Goal: Contribute content: Contribute content

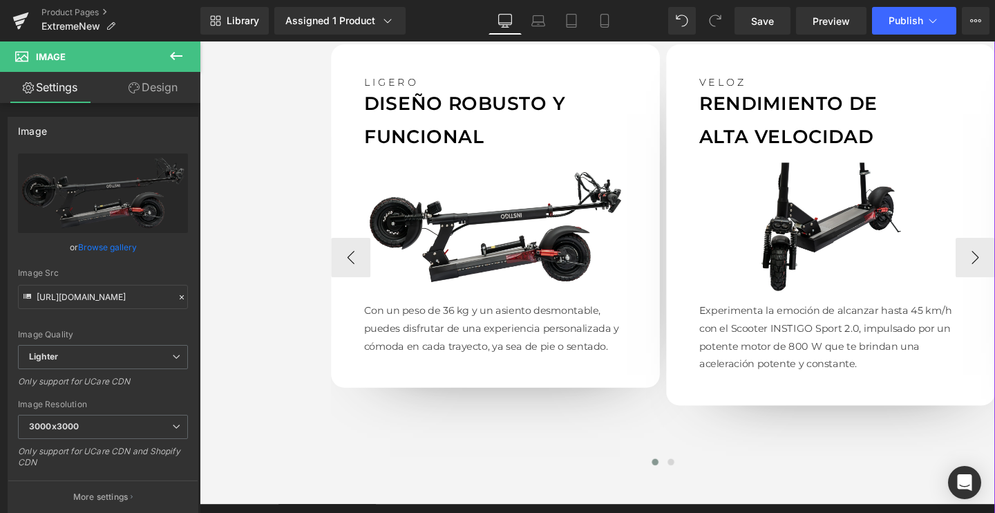
scroll to position [1280, 0]
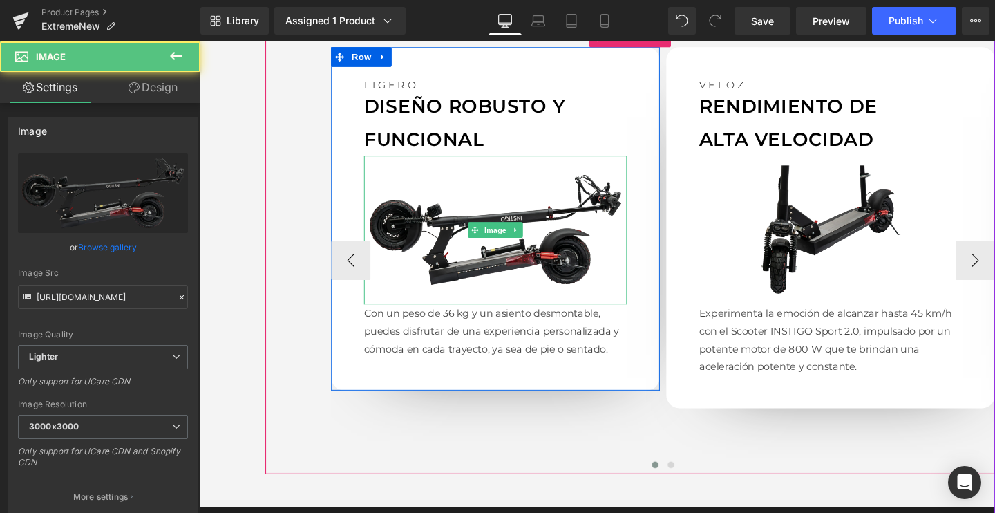
click at [502, 241] on div "Image" at bounding box center [510, 239] width 276 height 155
click at [520, 258] on img at bounding box center [510, 239] width 276 height 155
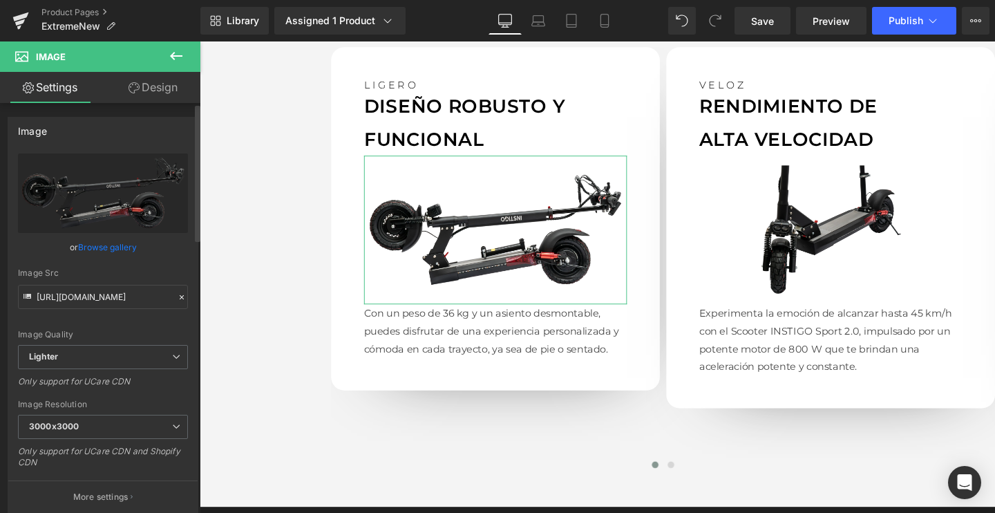
click at [116, 238] on link "Browse gallery" at bounding box center [107, 247] width 59 height 24
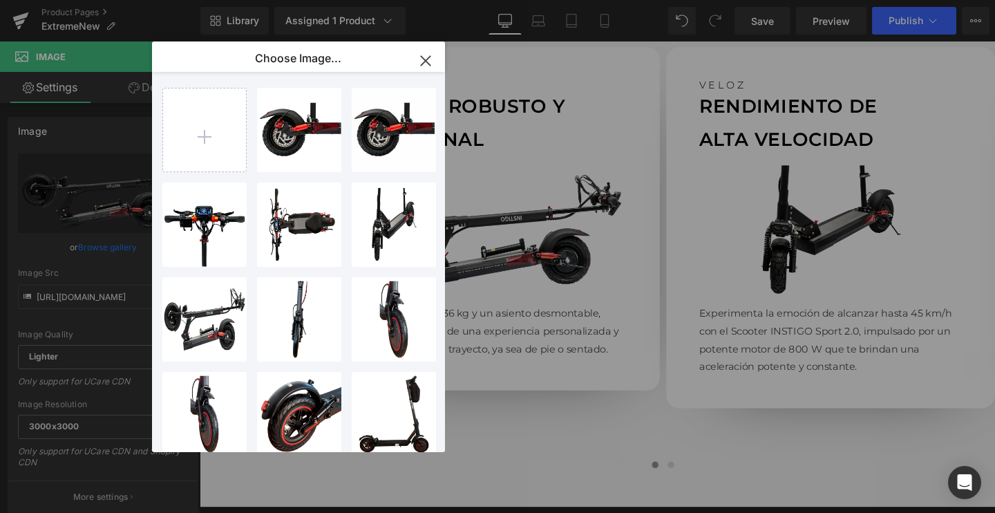
type input "C:\fakepath\extreme01.webp"
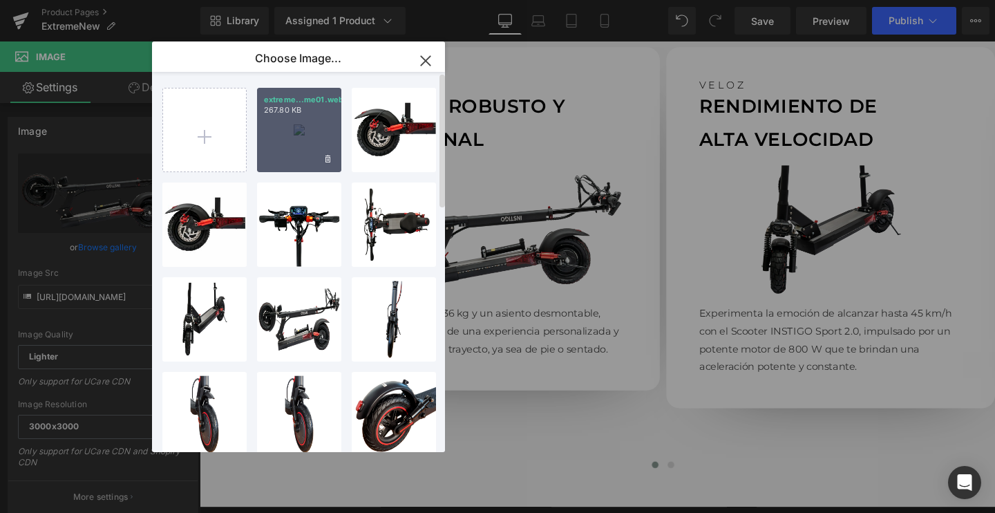
click at [299, 142] on div "extreme...me01.webp 267.80 KB" at bounding box center [299, 130] width 84 height 84
type input "[URL][DOMAIN_NAME]"
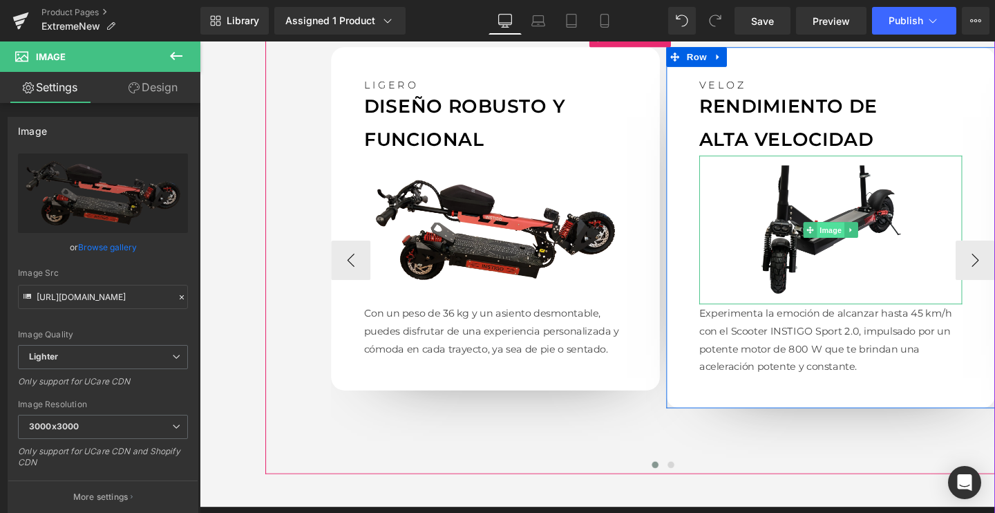
click at [855, 232] on span "Image" at bounding box center [862, 239] width 29 height 17
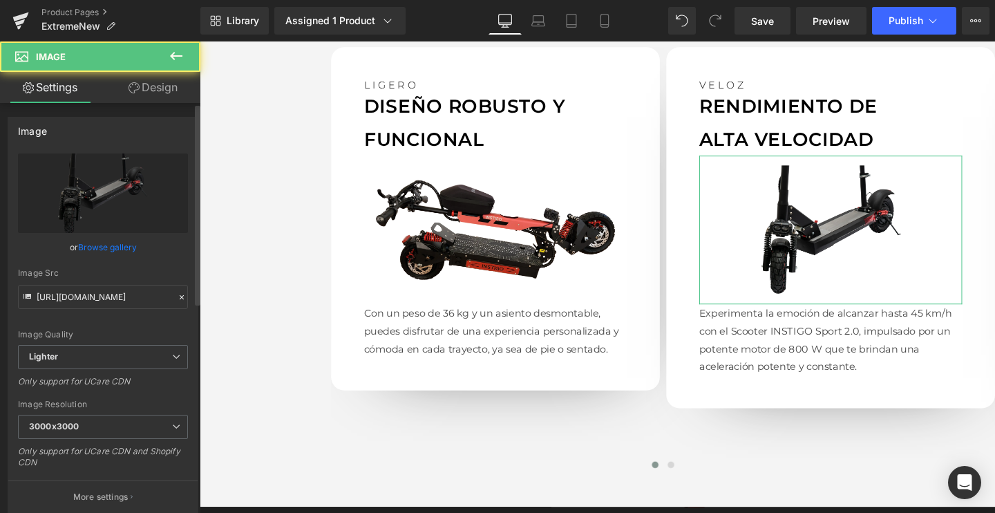
click at [108, 243] on link "Browse gallery" at bounding box center [107, 247] width 59 height 24
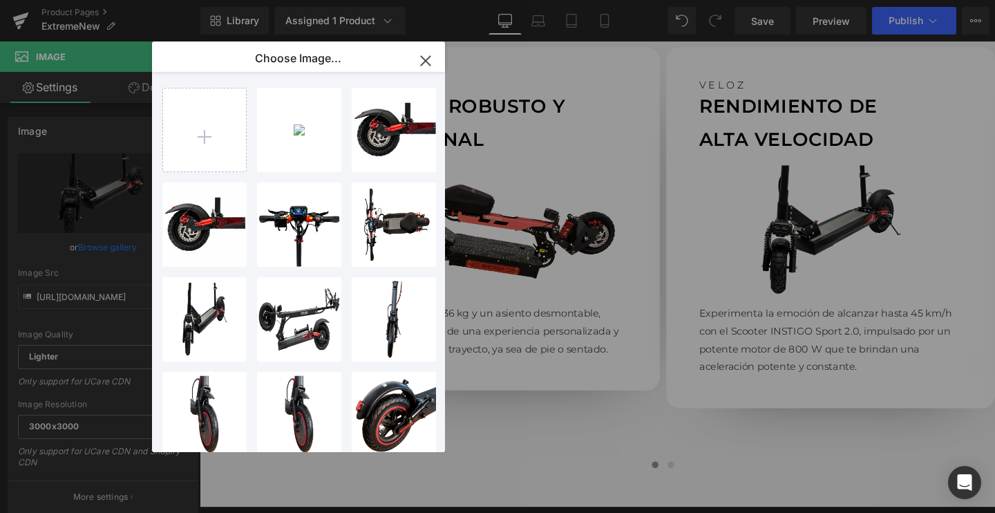
type input "C:\fakepath\extreme02.webp"
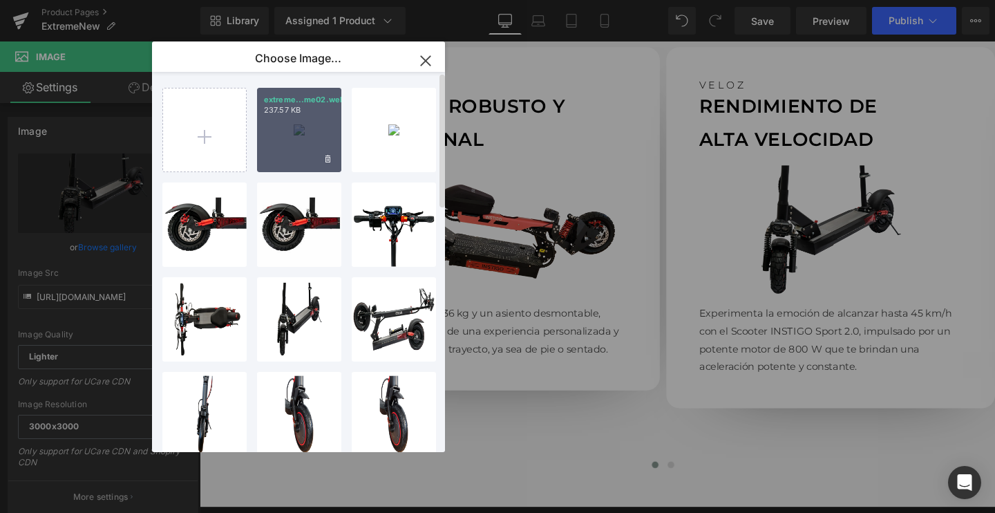
click at [304, 146] on div "extreme...me02.webp 237.57 KB" at bounding box center [299, 130] width 84 height 84
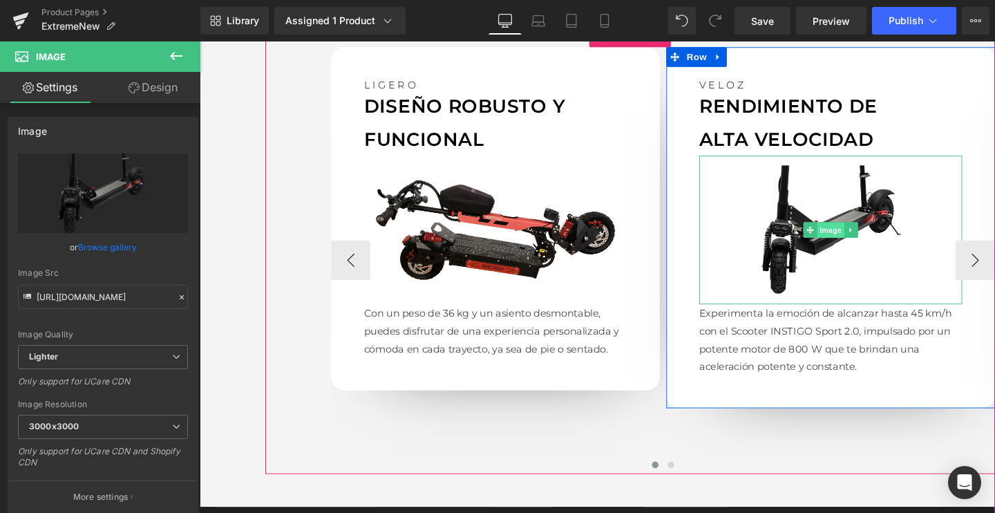
click at [853, 236] on span "Image" at bounding box center [862, 240] width 29 height 17
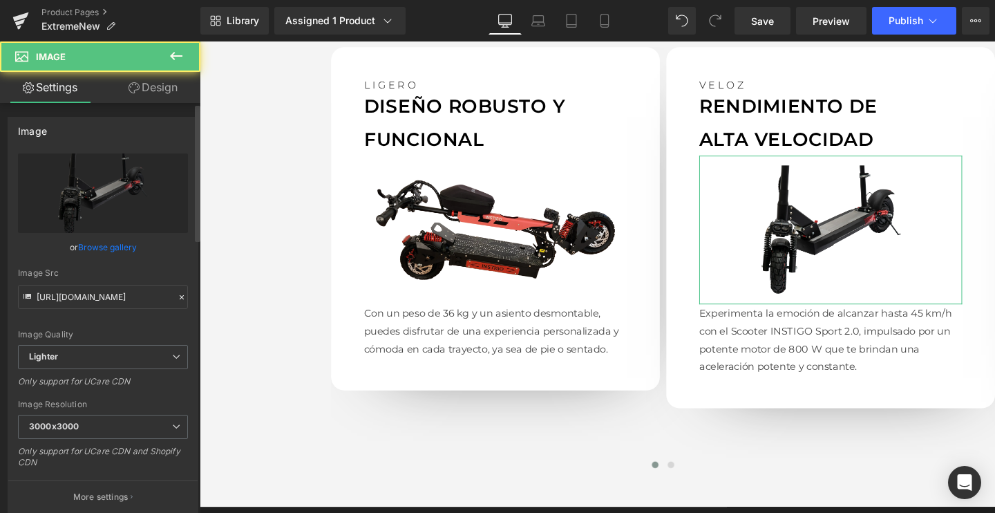
click at [86, 249] on link "Browse gallery" at bounding box center [107, 247] width 59 height 24
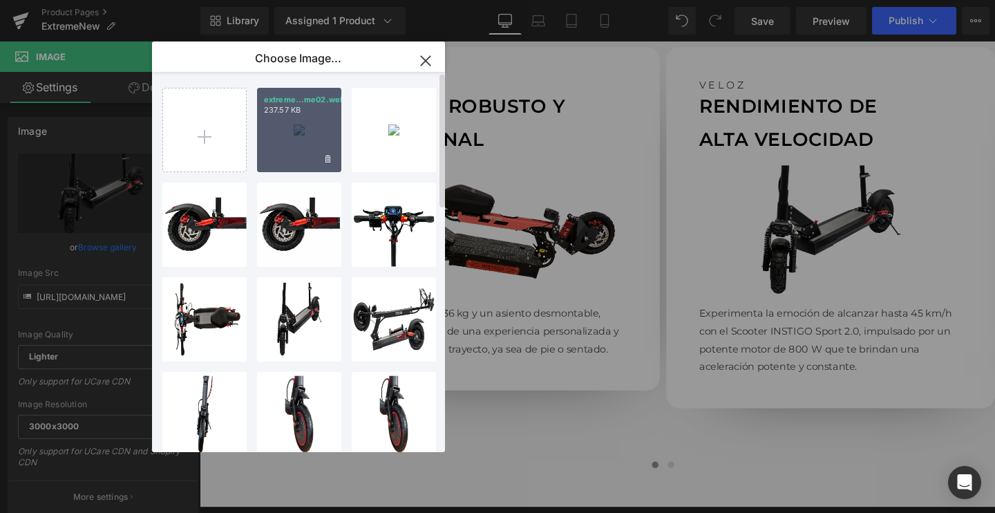
drag, startPoint x: 294, startPoint y: 153, endPoint x: 99, endPoint y: 120, distance: 197.6
click at [294, 153] on div "extreme...me02.webp 237.57 KB" at bounding box center [299, 130] width 84 height 84
type input "[URL][DOMAIN_NAME]"
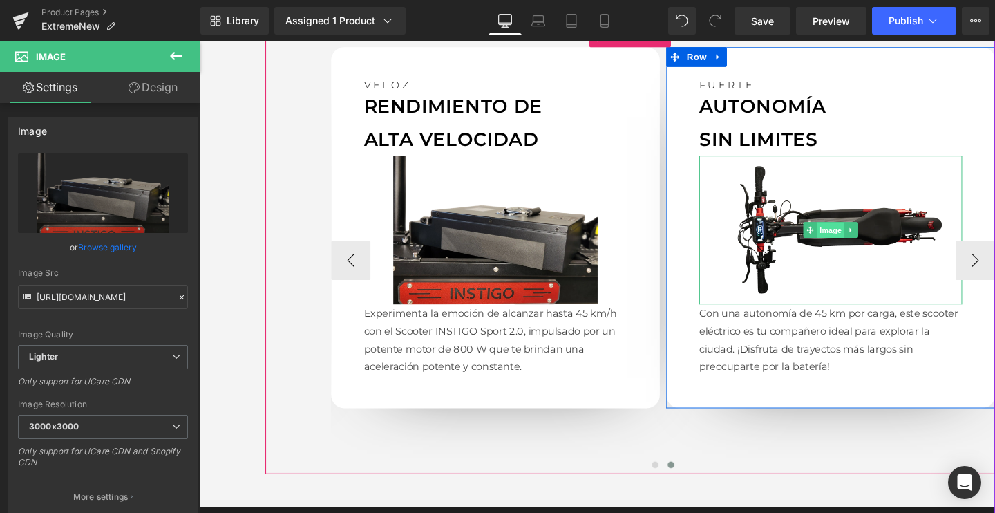
click at [872, 243] on span "Image" at bounding box center [862, 239] width 29 height 17
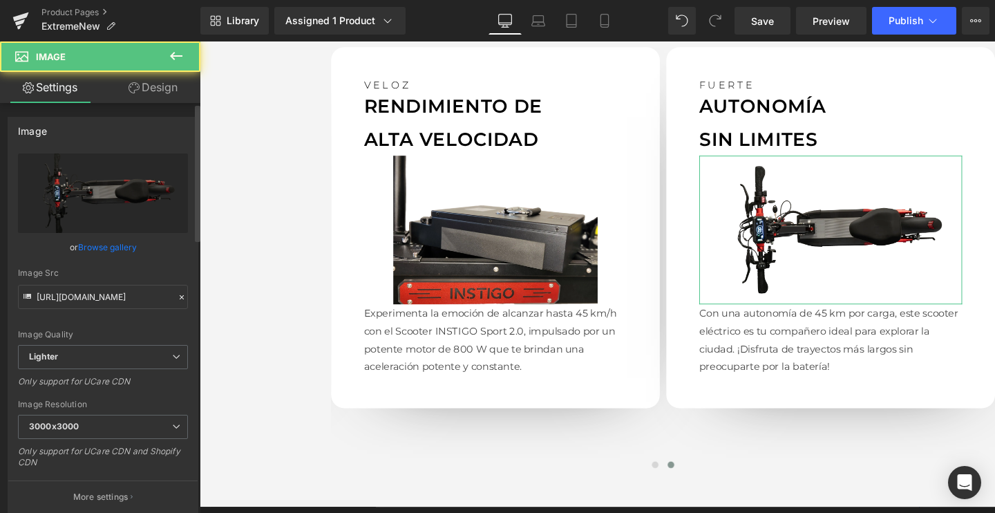
click at [106, 250] on link "Browse gallery" at bounding box center [107, 247] width 59 height 24
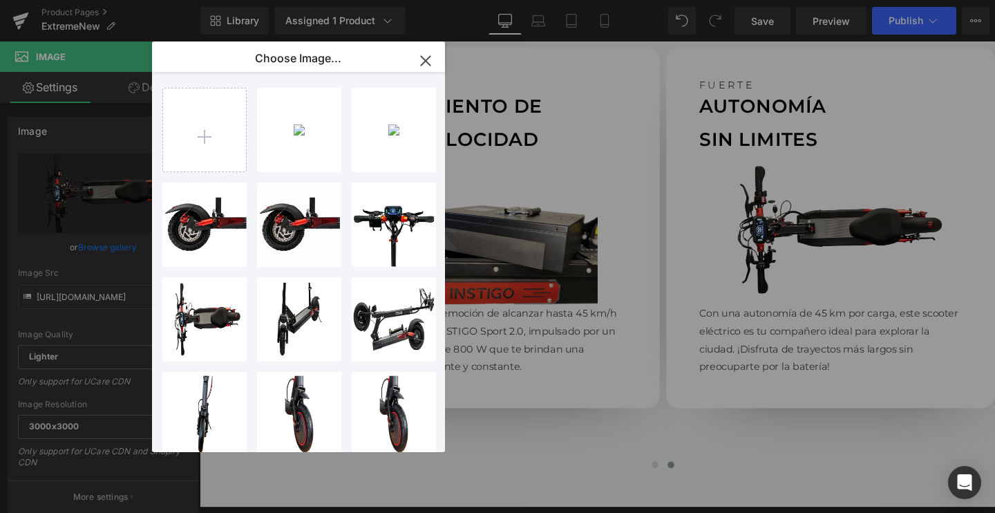
type input "C:\fakepath\extreme03.webp"
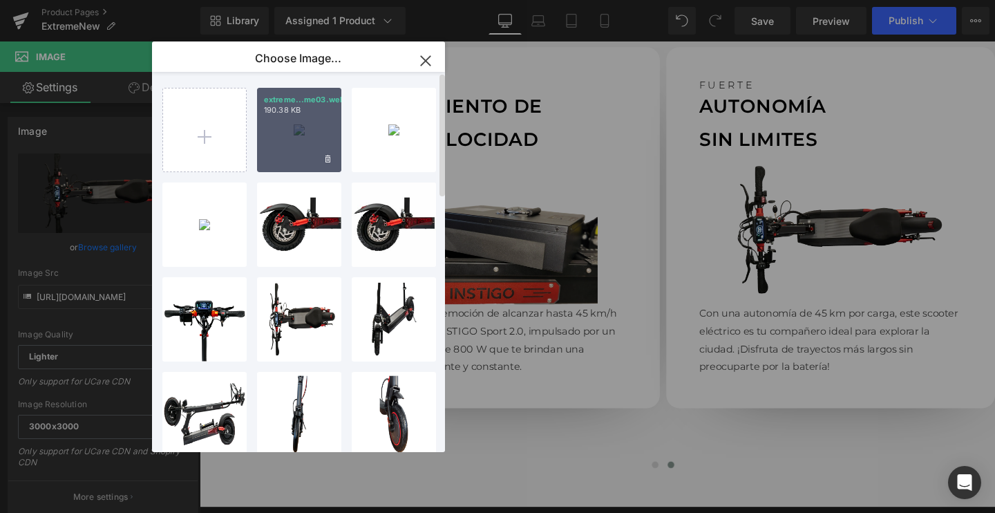
click at [295, 128] on div "extreme...me03.webp 190.38 KB" at bounding box center [299, 130] width 84 height 84
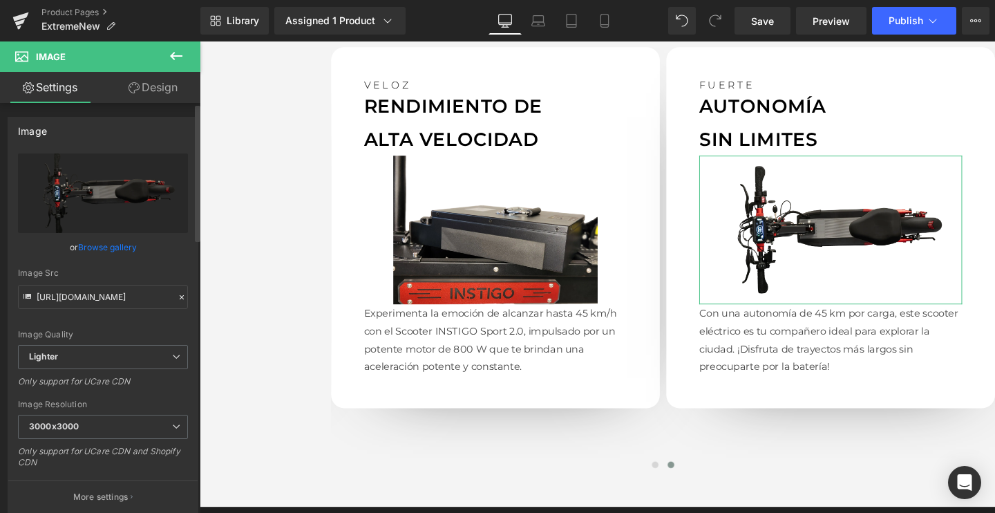
click at [91, 243] on link "Browse gallery" at bounding box center [107, 247] width 59 height 24
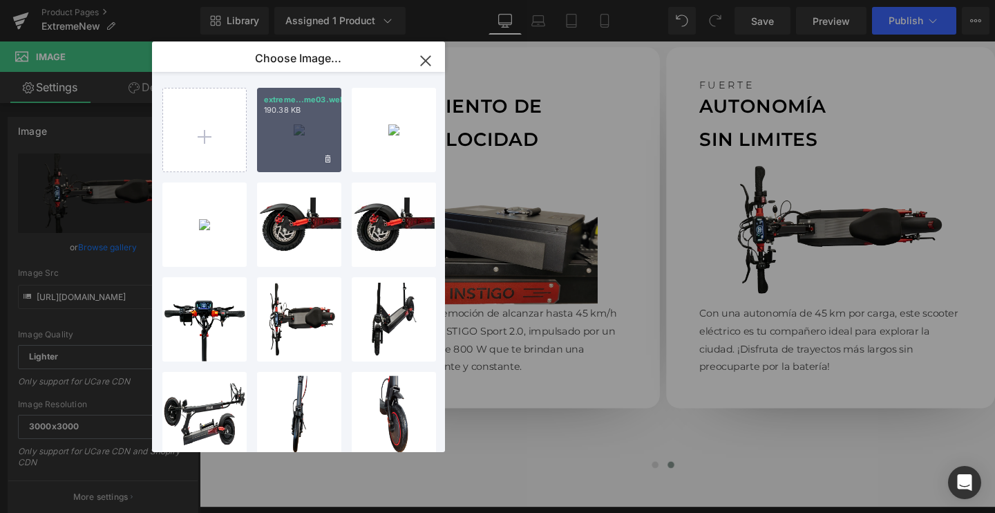
click at [300, 152] on div "extreme...me03.webp 190.38 KB" at bounding box center [299, 130] width 84 height 84
type input "[URL][DOMAIN_NAME]"
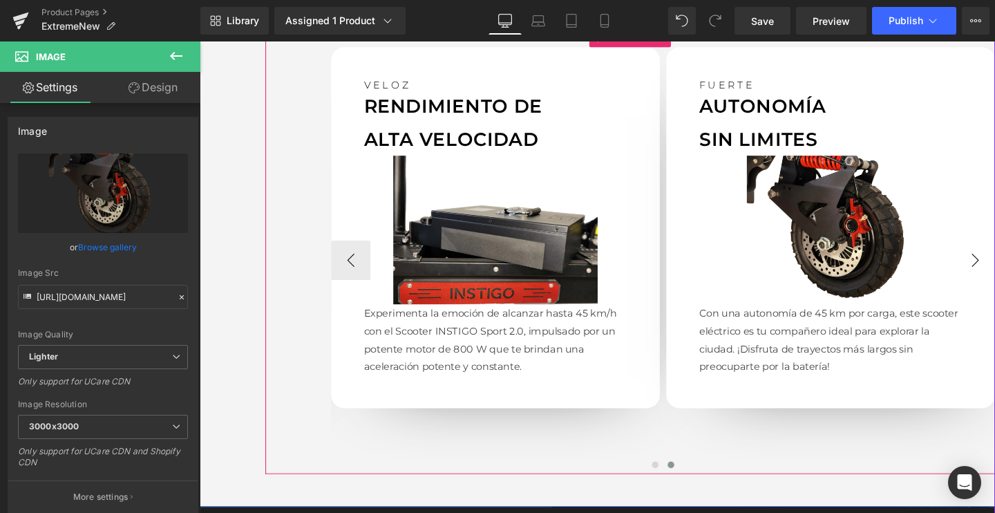
click at [352, 271] on button "‹" at bounding box center [358, 271] width 41 height 41
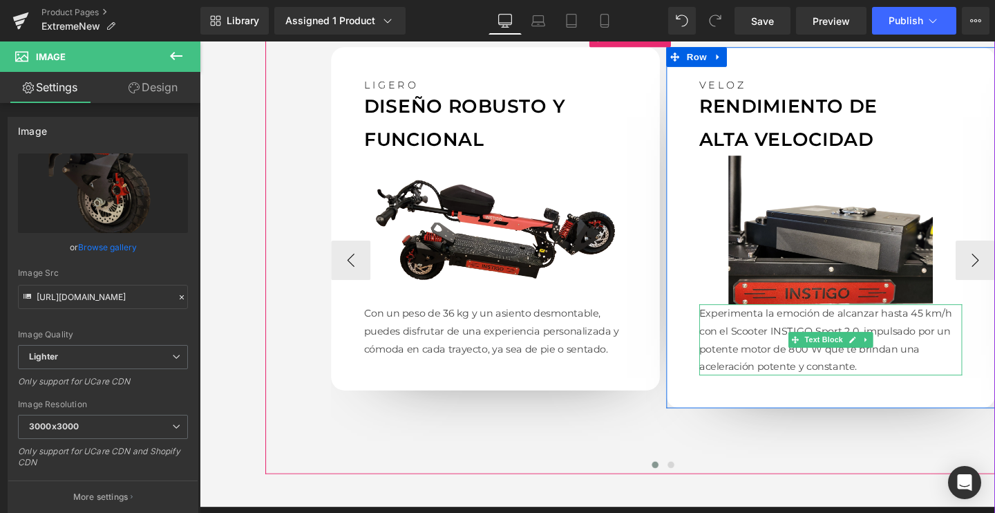
click at [775, 368] on p "Experimenta la emoción de alcanzar hasta 45 km/h con el Scooter INSTIGO Sport 2…" at bounding box center [863, 355] width 276 height 75
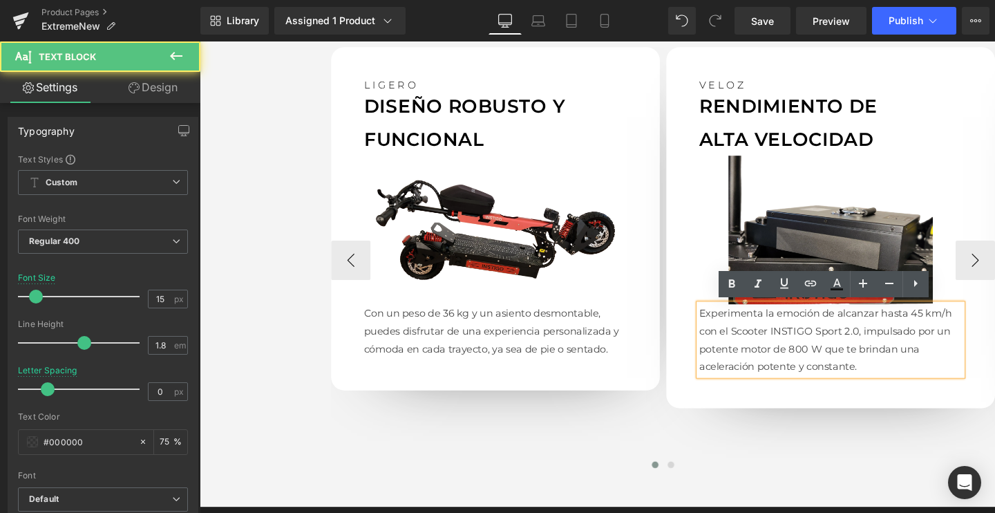
click at [775, 368] on p "Experimenta la emoción de alcanzar hasta 45 km/h con el Scooter INSTIGO Sport 2…" at bounding box center [863, 355] width 276 height 75
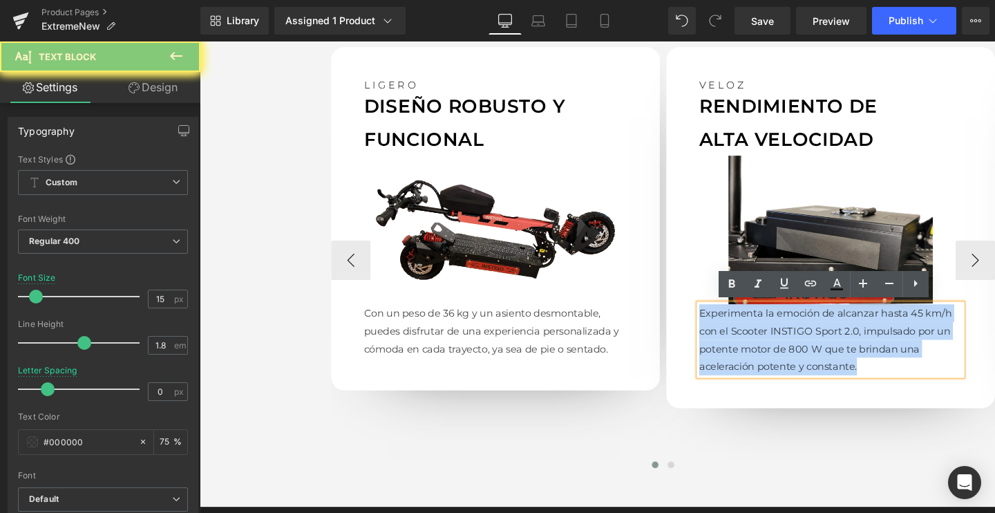
click at [775, 368] on p "Experimenta la emoción de alcanzar hasta 45 km/h con el Scooter INSTIGO Sport 2…" at bounding box center [863, 355] width 276 height 75
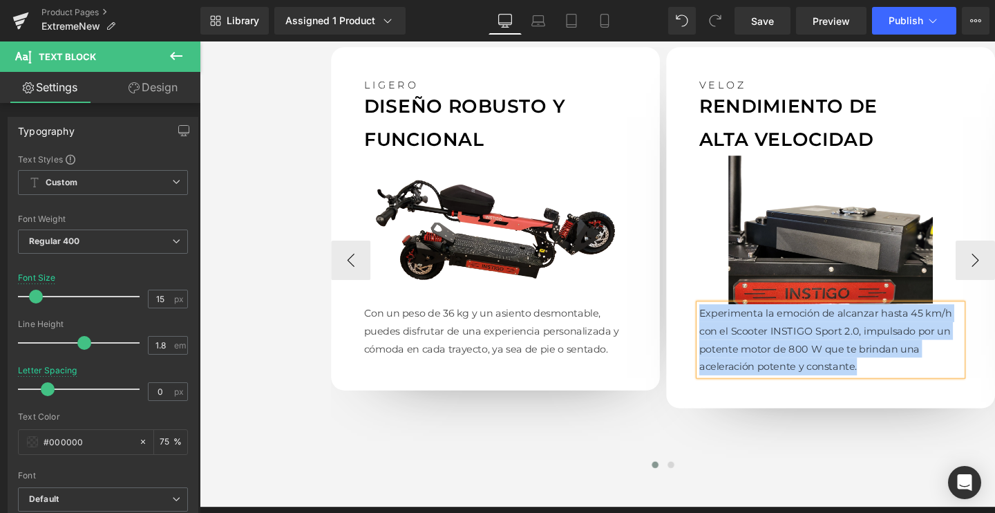
paste div
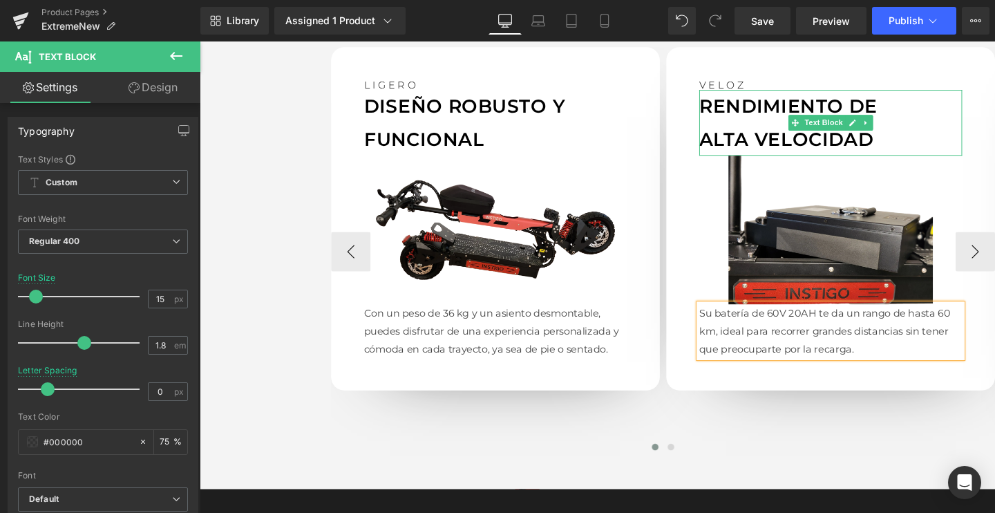
click at [801, 131] on p "ALTA VELOCIDAD" at bounding box center [863, 144] width 276 height 35
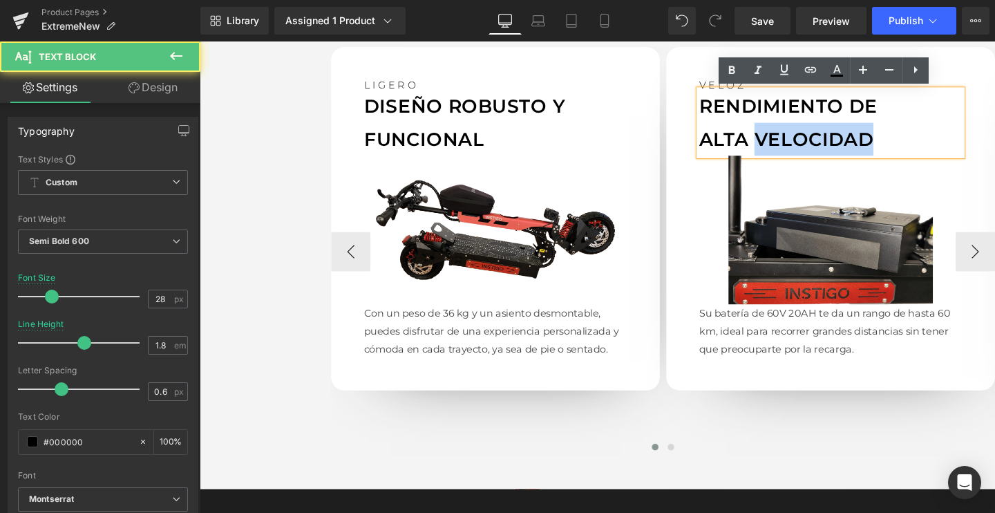
click at [801, 131] on p "ALTA VELOCIDAD" at bounding box center [863, 144] width 276 height 35
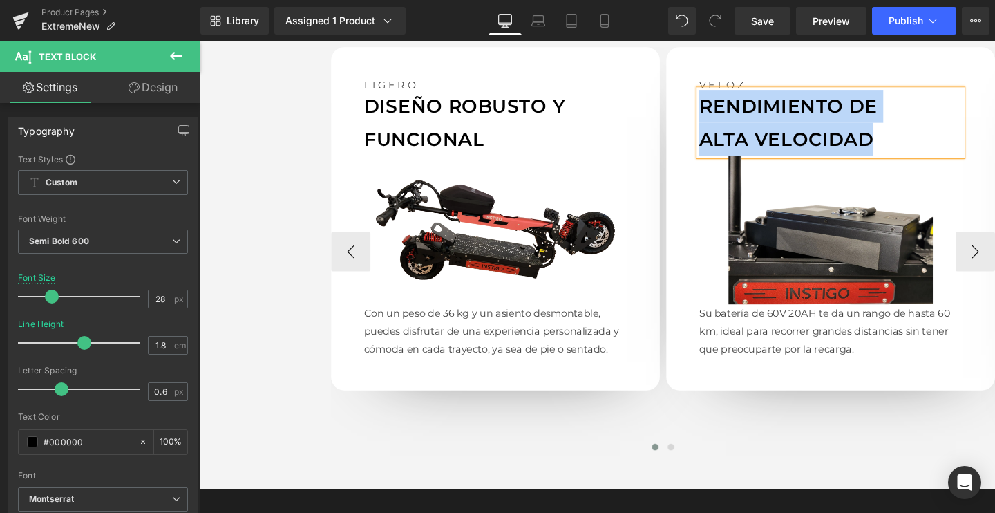
paste div
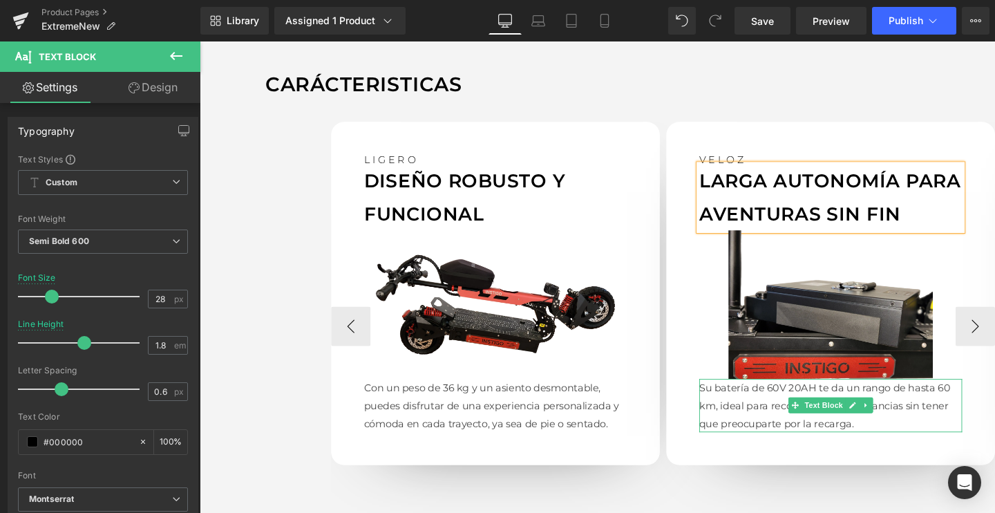
scroll to position [1197, 0]
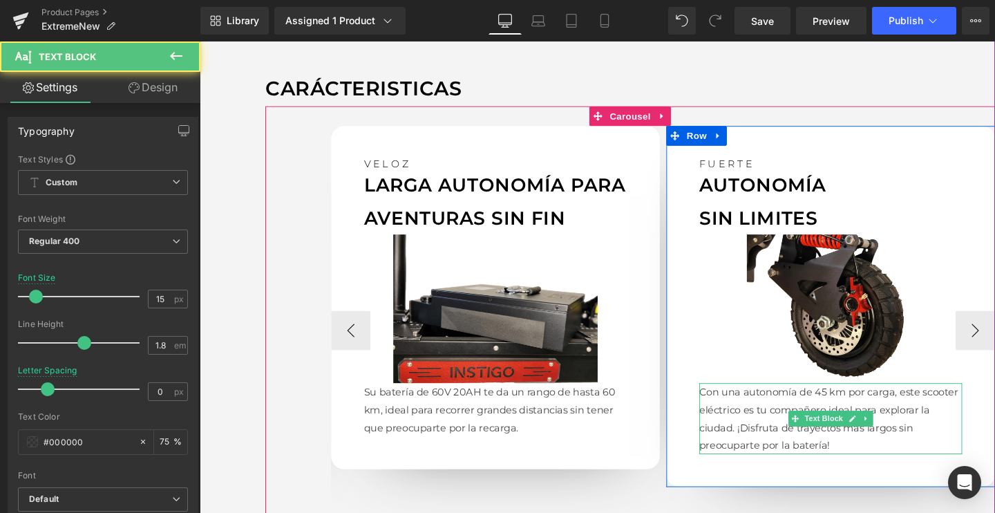
click at [762, 430] on p "Con una autonomía de 45 km por carga, este scooter eléctrico es tu compañero id…" at bounding box center [863, 437] width 276 height 75
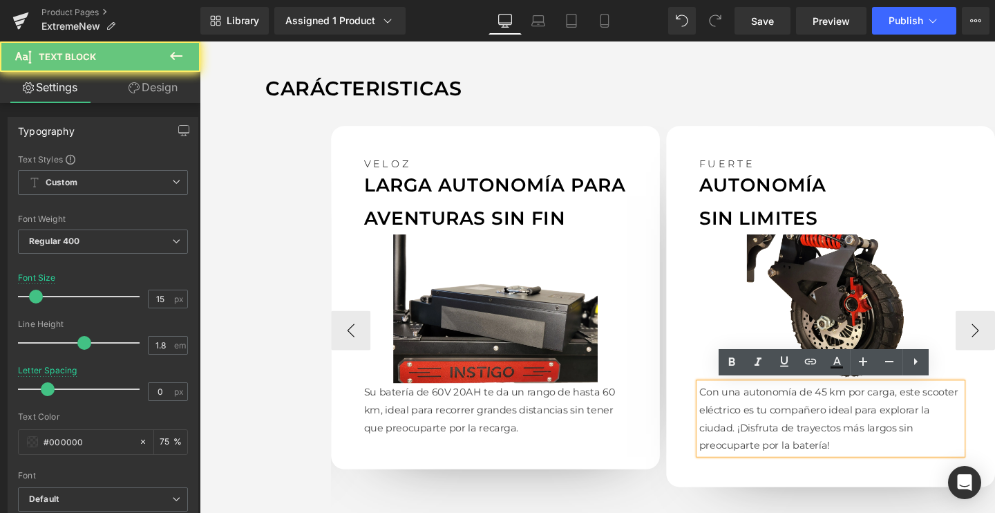
click at [762, 430] on p "Con una autonomía de 45 km por carga, este scooter eléctrico es tu compañero id…" at bounding box center [863, 437] width 276 height 75
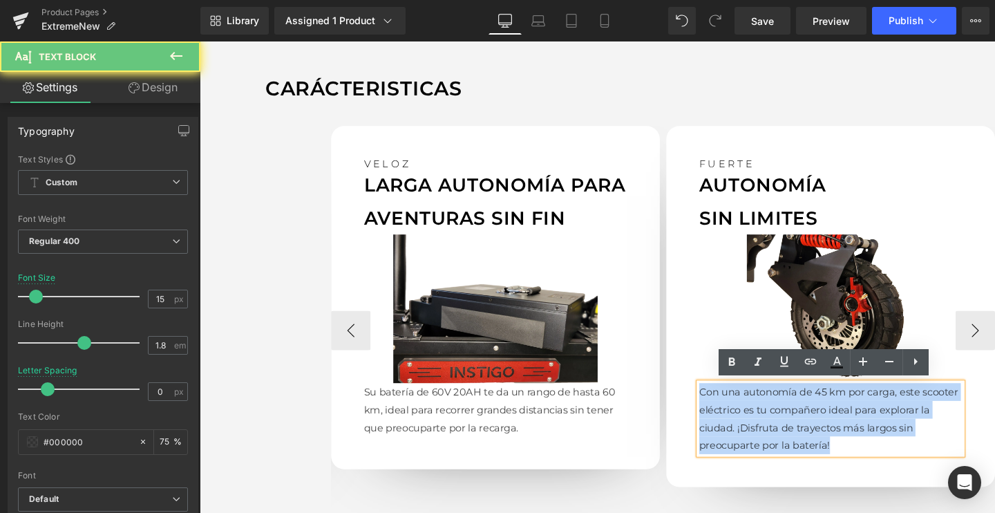
click at [762, 430] on p "Con una autonomía de 45 km por carga, este scooter eléctrico es tu compañero id…" at bounding box center [863, 437] width 276 height 75
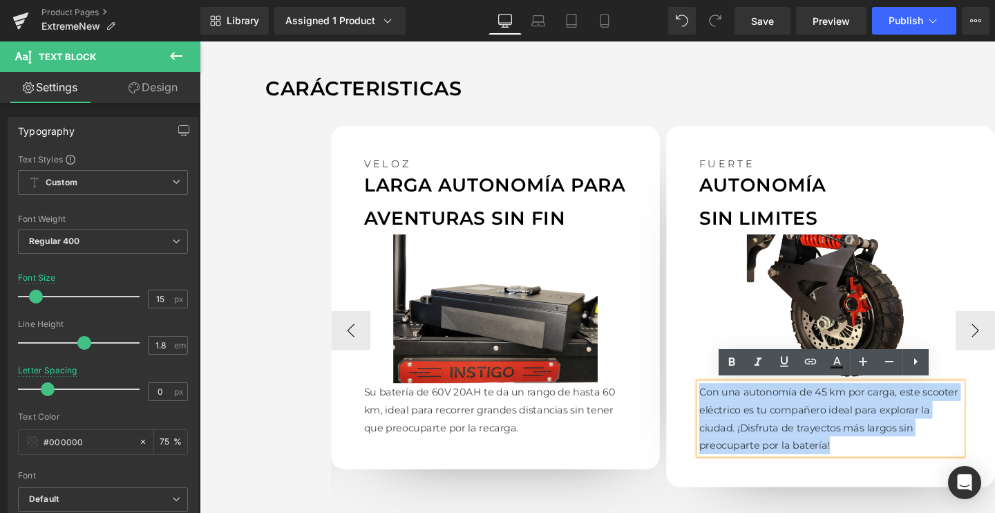
paste div
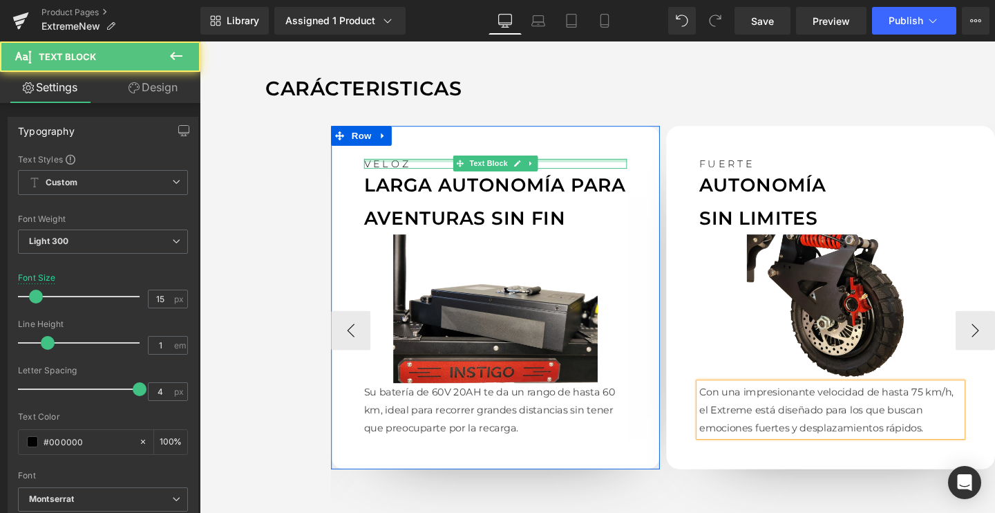
click at [390, 164] on div at bounding box center [510, 165] width 276 height 3
click at [390, 164] on p "VELOZ" at bounding box center [510, 169] width 276 height 10
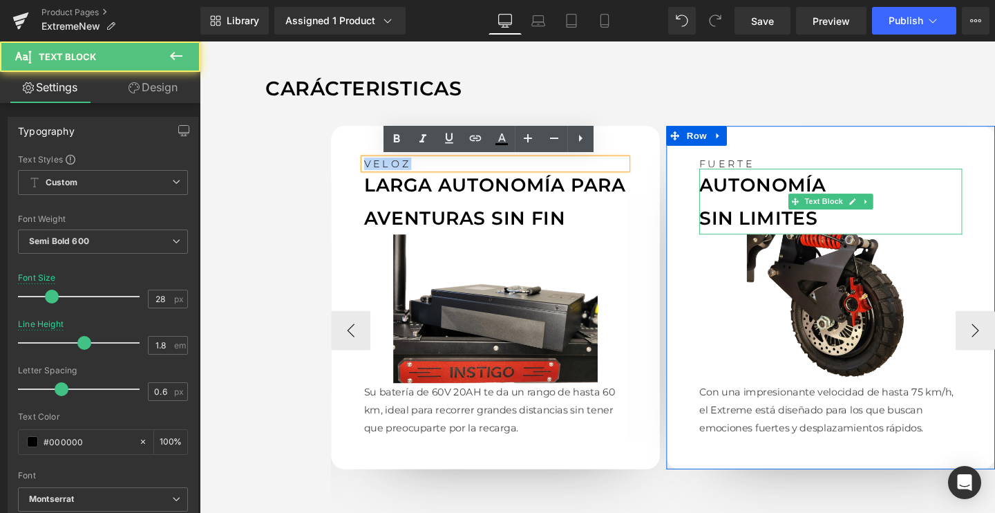
click at [754, 204] on p "AUTONOMÍA" at bounding box center [863, 192] width 276 height 35
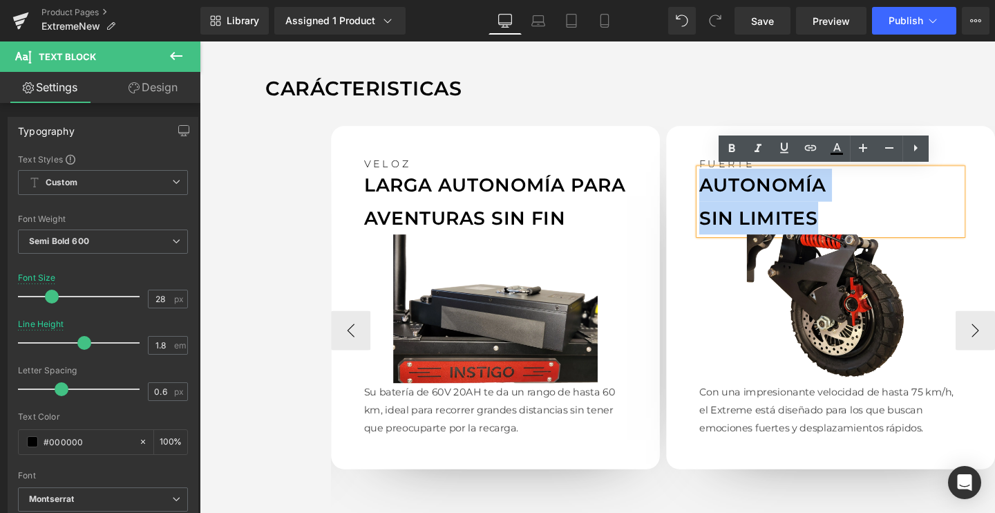
paste div
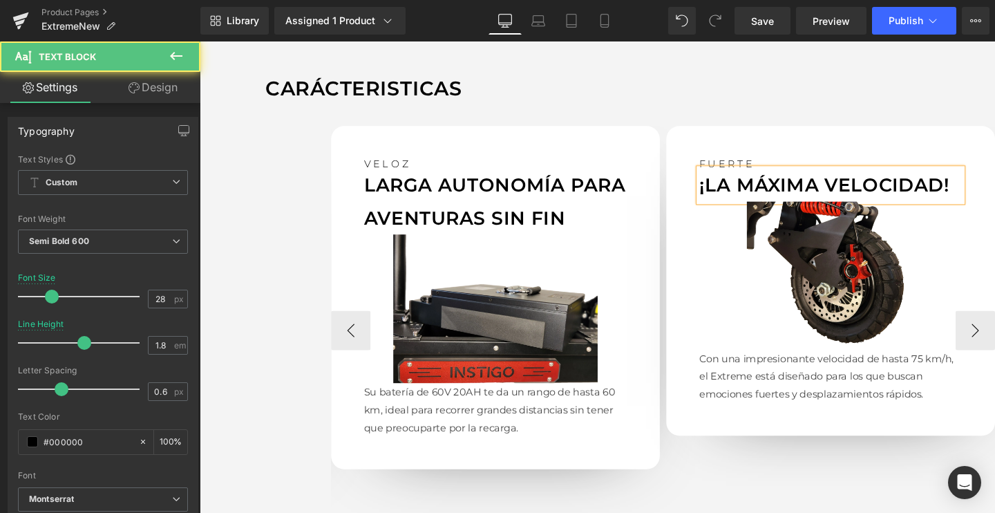
click at [854, 188] on p "¡LA MÁXIMA VELOCIDAD!" at bounding box center [863, 192] width 276 height 35
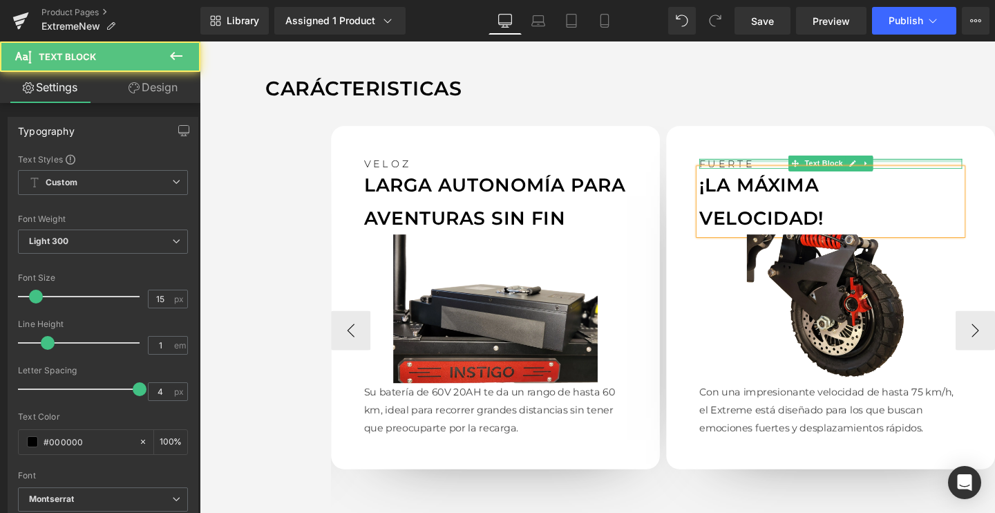
click at [751, 167] on div at bounding box center [863, 165] width 276 height 3
click at [751, 167] on p "FUERTE" at bounding box center [863, 169] width 276 height 10
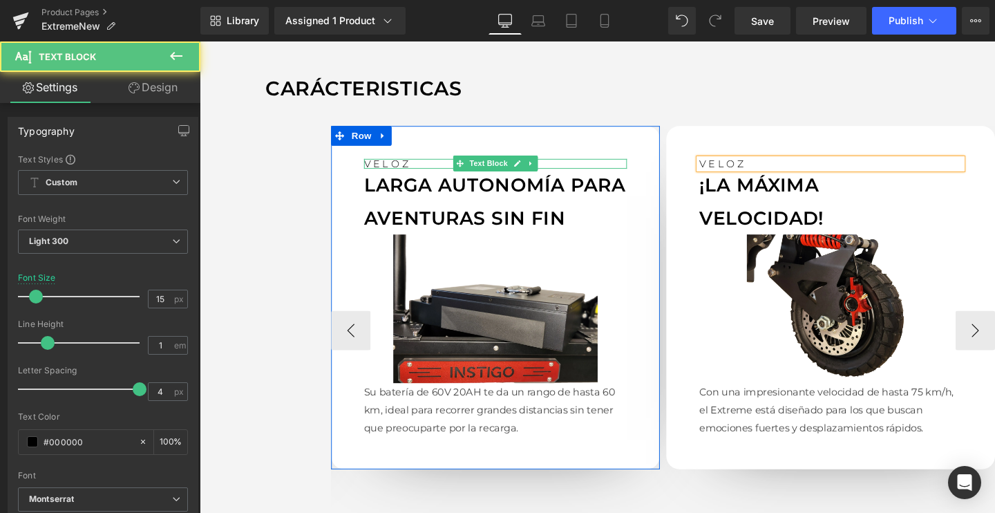
click at [393, 169] on p "VELOZ" at bounding box center [510, 169] width 276 height 10
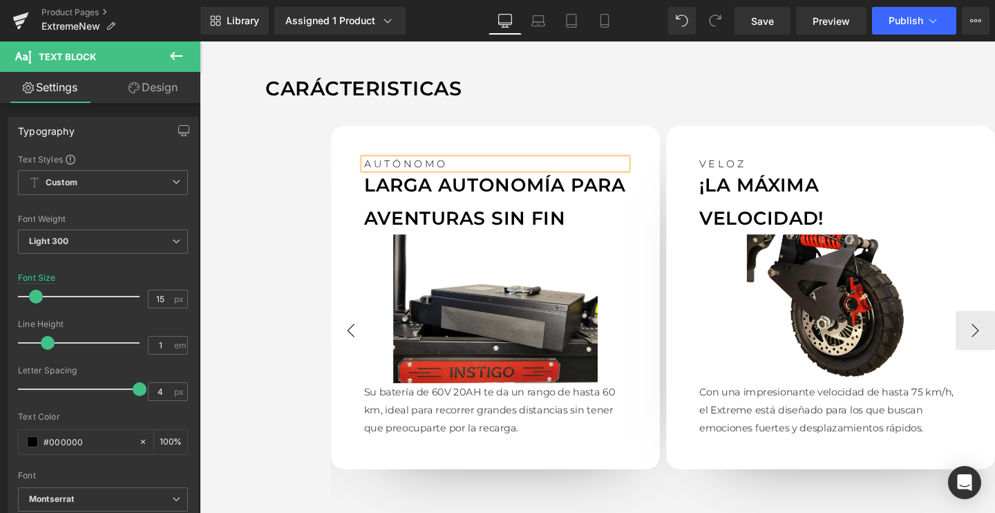
click at [352, 339] on button "‹" at bounding box center [358, 344] width 41 height 41
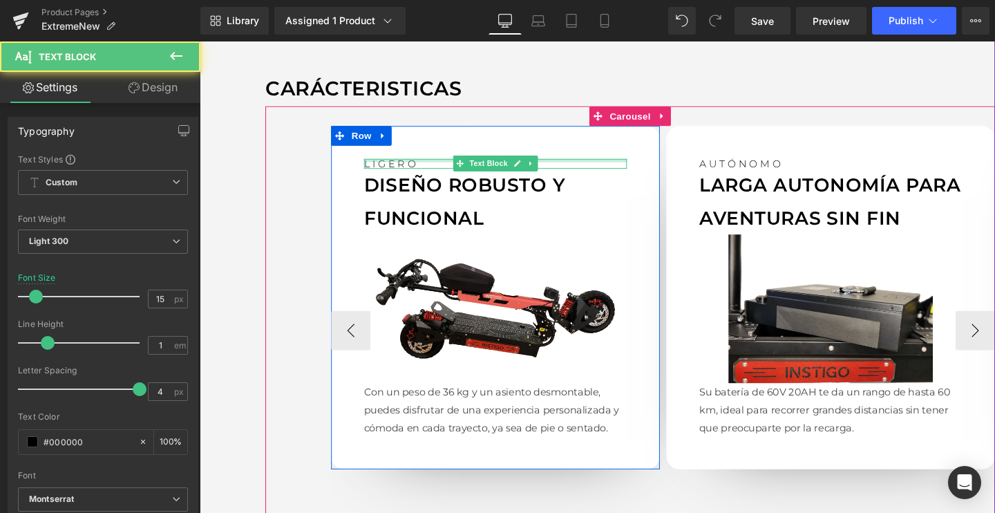
click at [404, 164] on div at bounding box center [510, 165] width 276 height 3
click at [404, 164] on p "LIGERO" at bounding box center [510, 169] width 276 height 10
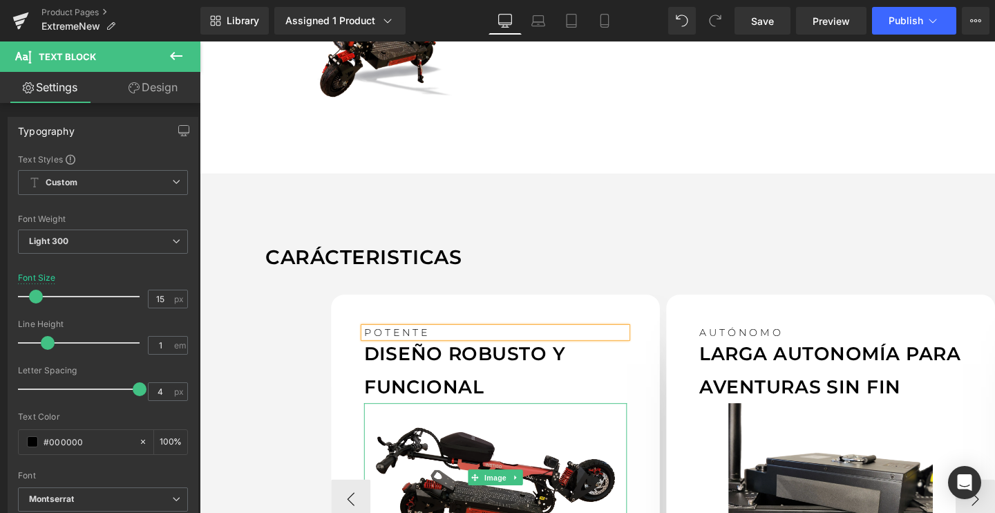
scroll to position [994, 0]
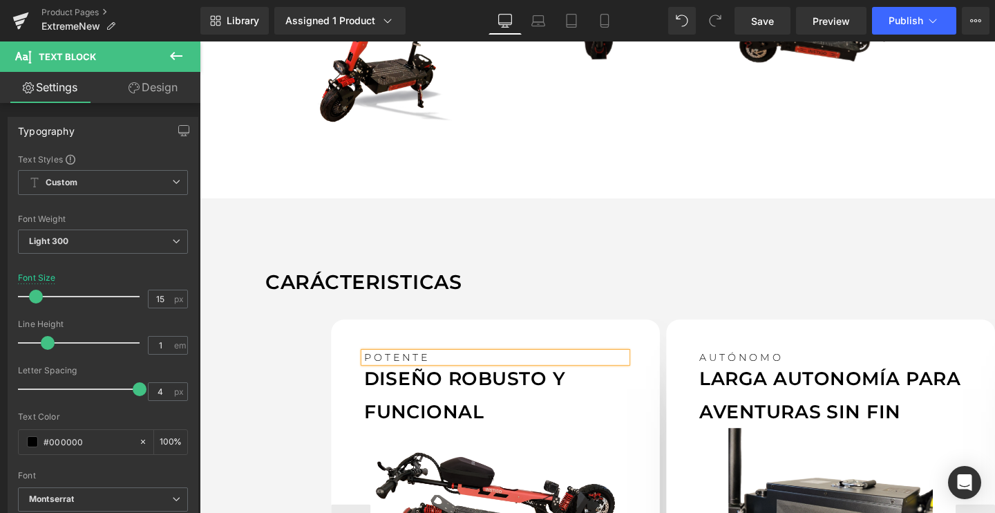
click at [395, 370] on p "POTENTE" at bounding box center [510, 373] width 276 height 10
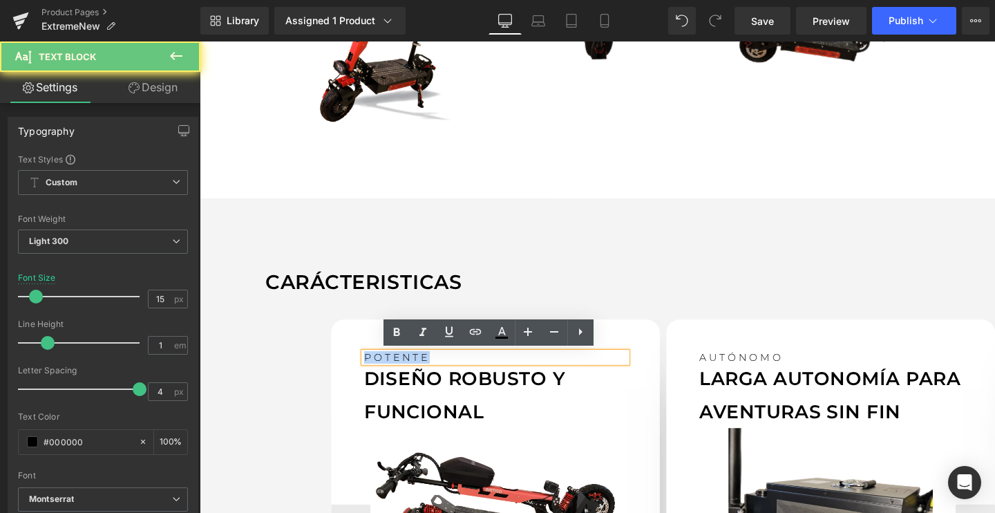
click at [395, 370] on p "POTENTE" at bounding box center [510, 373] width 276 height 10
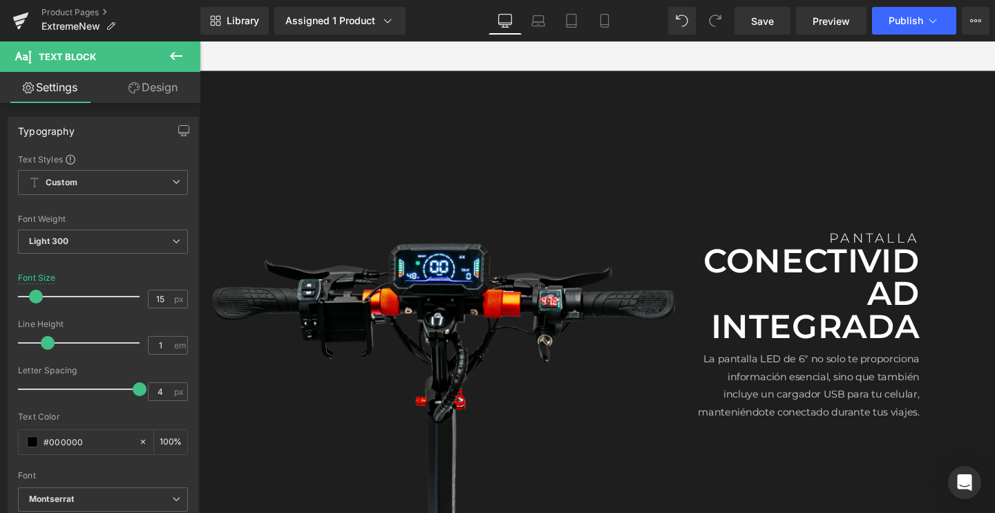
scroll to position [1741, 0]
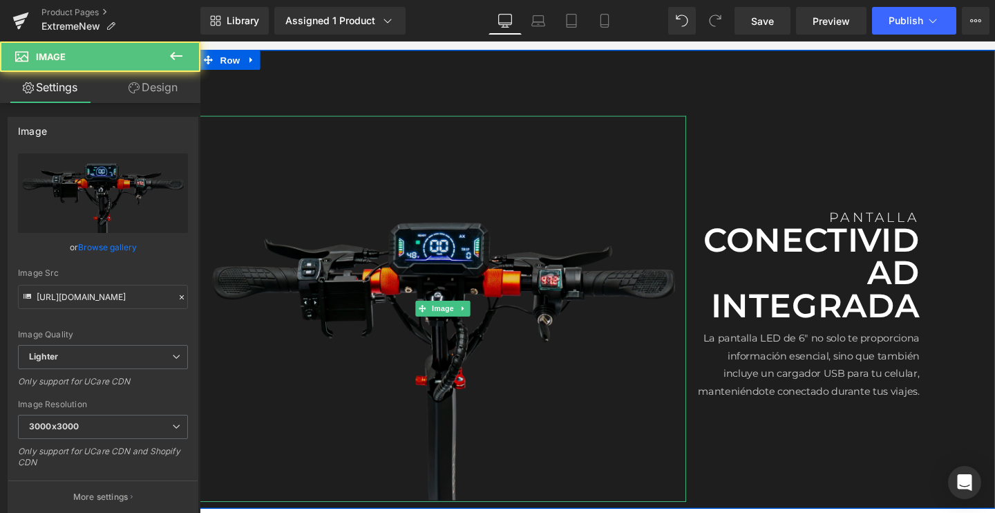
click at [467, 314] on div "Image" at bounding box center [455, 323] width 511 height 406
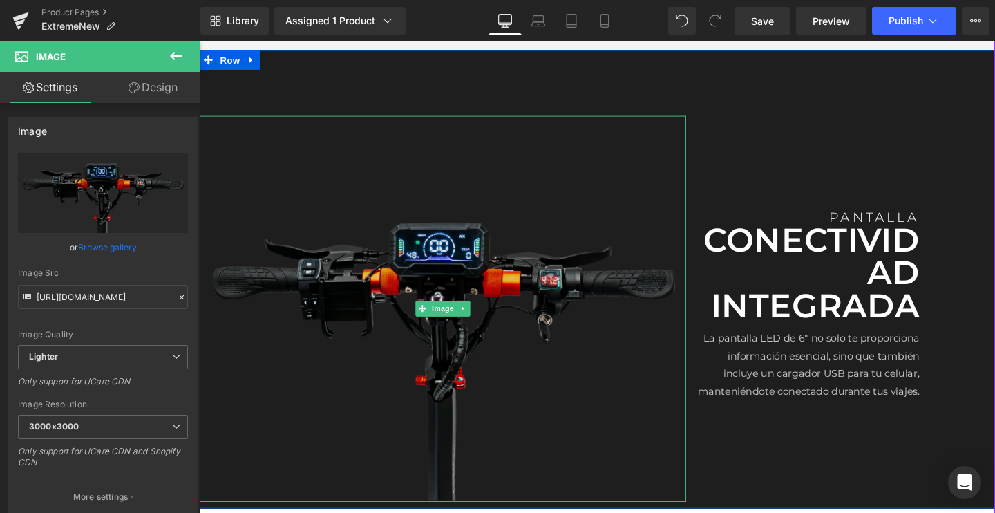
click at [501, 302] on img at bounding box center [455, 323] width 511 height 406
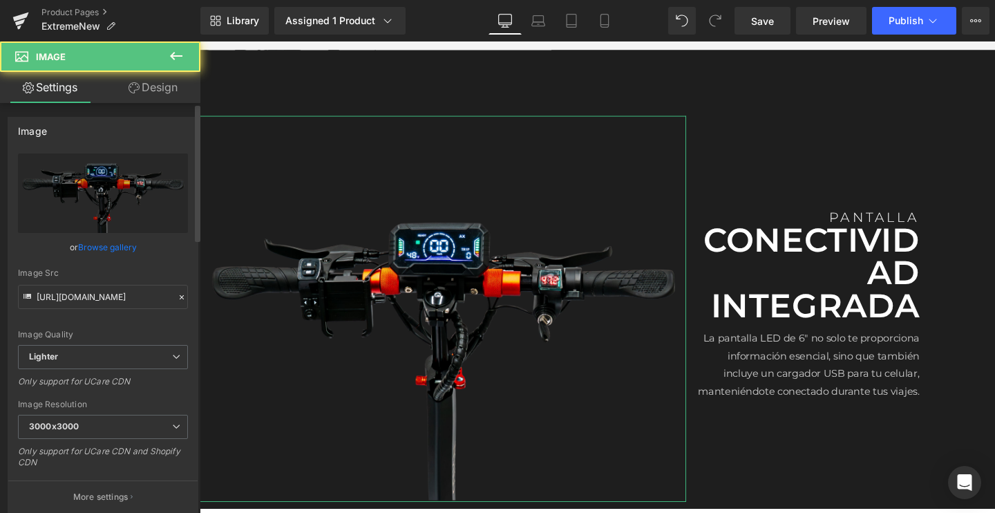
click at [116, 248] on link "Browse gallery" at bounding box center [107, 247] width 59 height 24
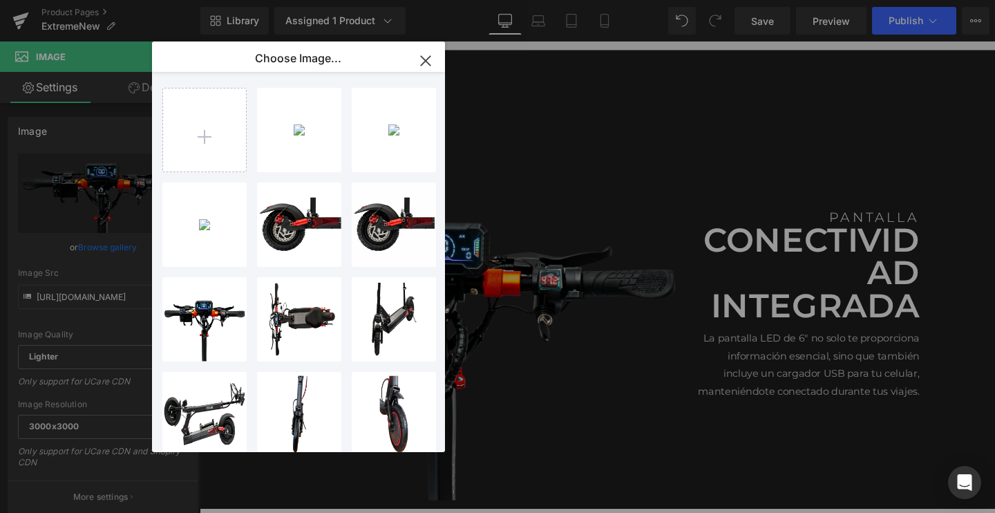
type input "C:\fakepath\02-2.webp"
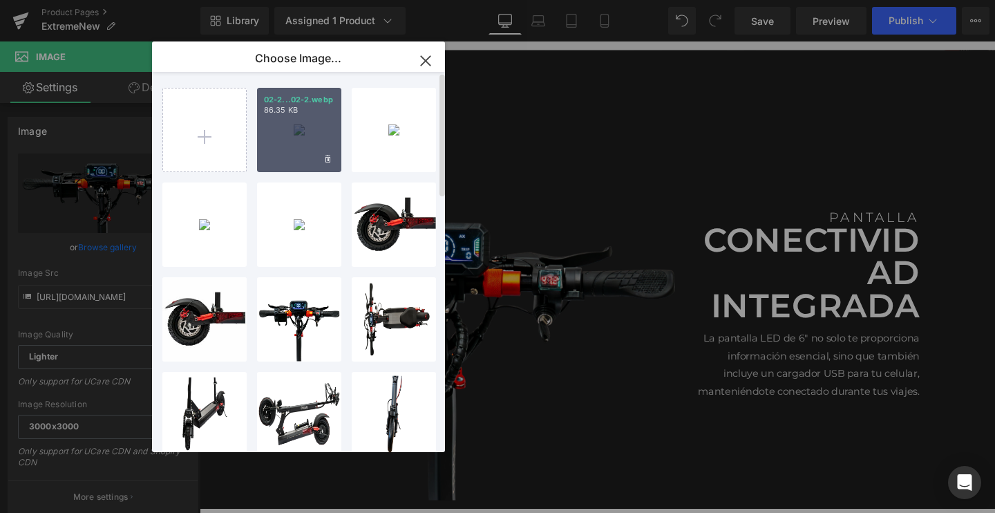
click at [305, 149] on div "02-2...02-2.webp 86.35 KB" at bounding box center [299, 130] width 84 height 84
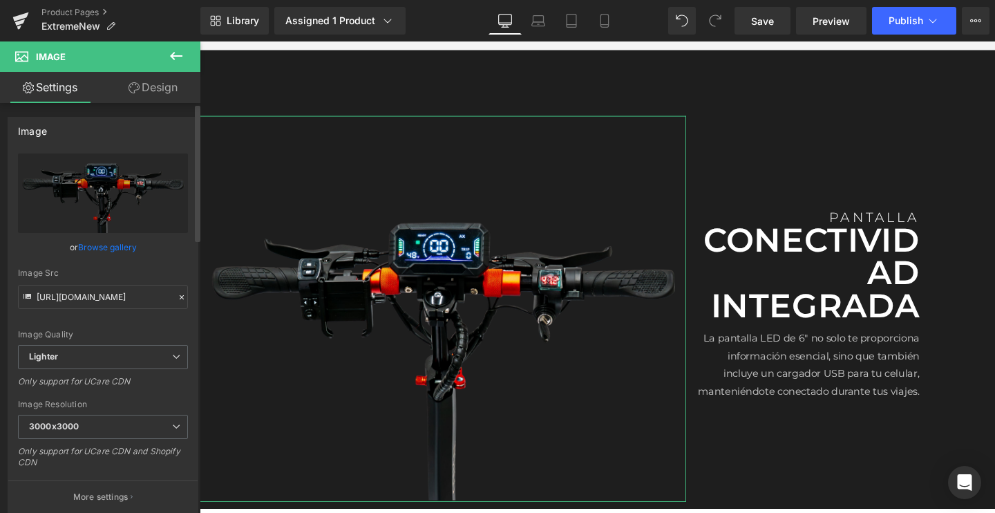
click at [113, 247] on link "Browse gallery" at bounding box center [107, 247] width 59 height 24
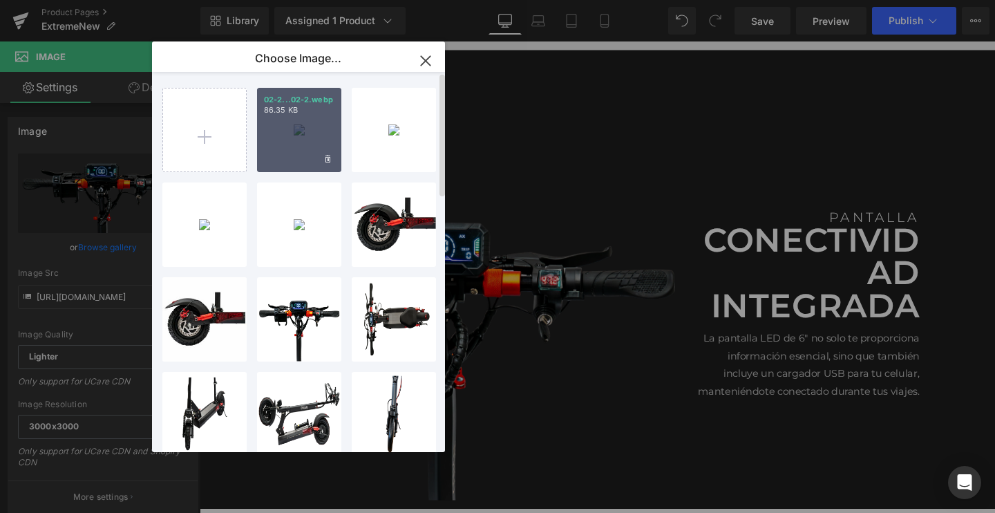
click at [287, 147] on div "02-2...02-2.webp 86.35 KB" at bounding box center [299, 130] width 84 height 84
type input "[URL][DOMAIN_NAME]"
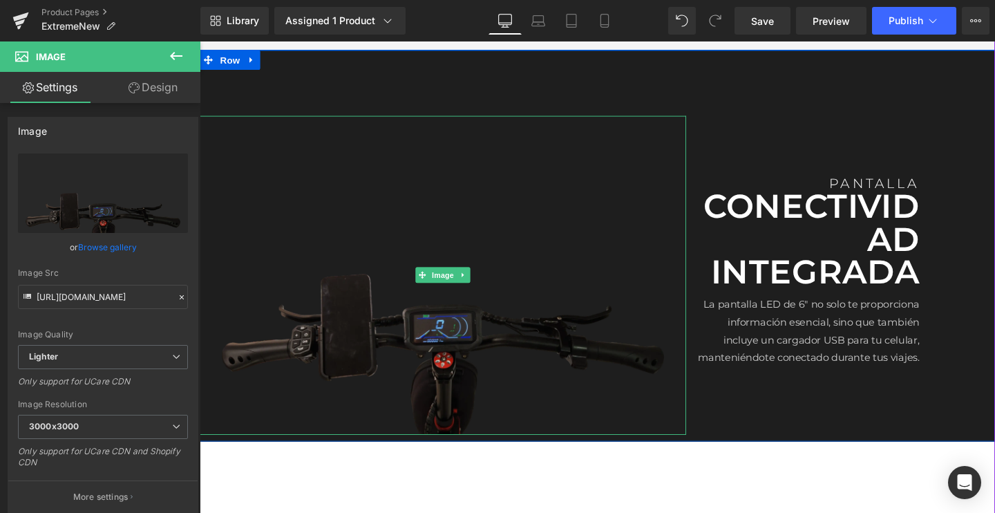
click at [463, 372] on img at bounding box center [455, 287] width 511 height 335
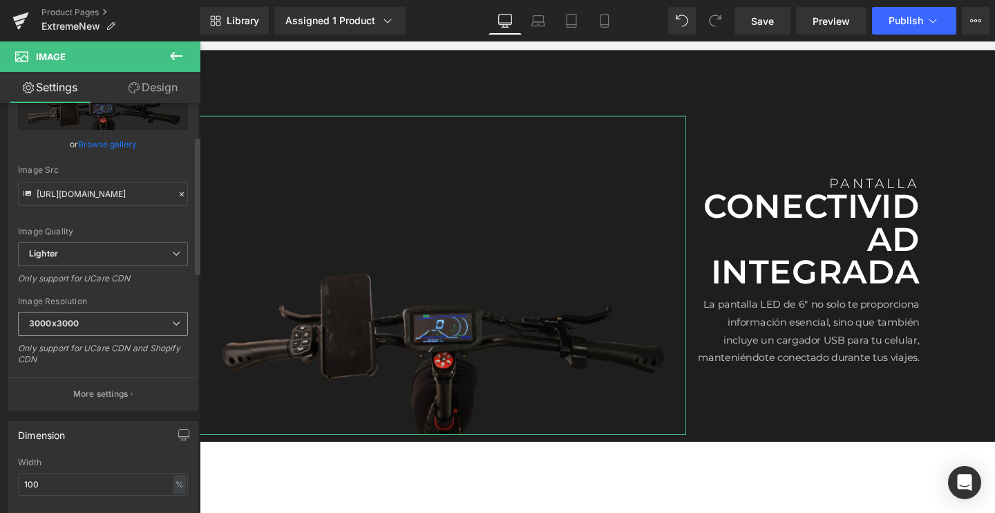
scroll to position [106, 0]
click at [102, 143] on link "Browse gallery" at bounding box center [107, 141] width 59 height 24
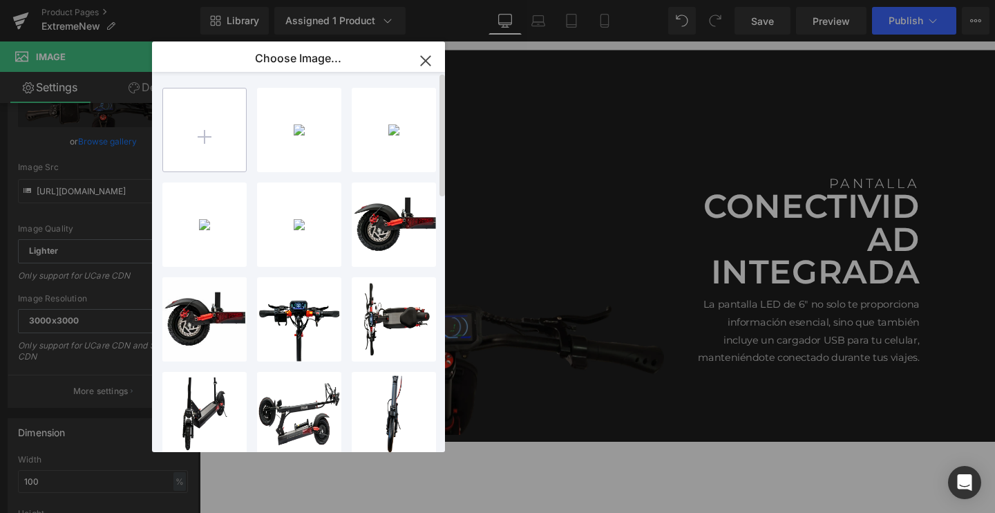
type input "C:\fakepath\02-2.webp"
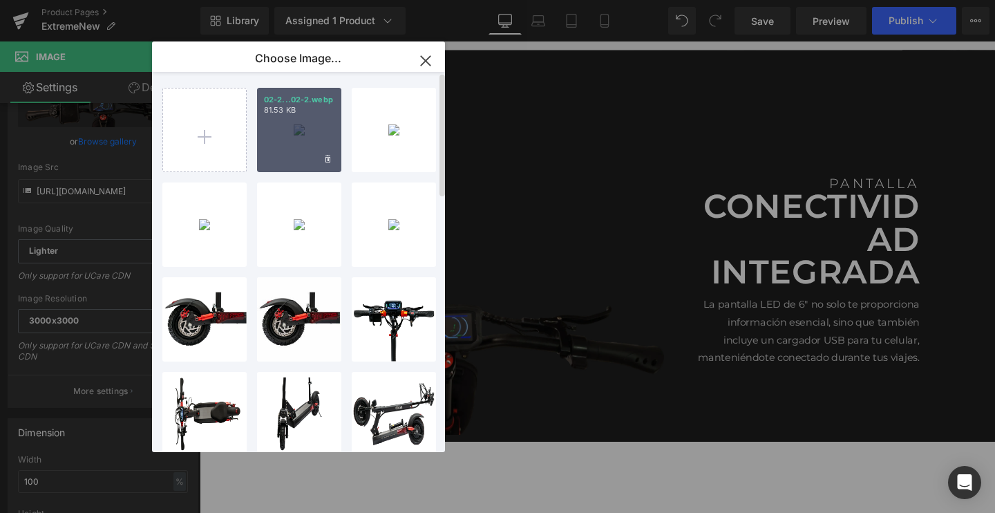
click at [303, 141] on div "02-2...02-2.webp 81.53 KB" at bounding box center [299, 130] width 84 height 84
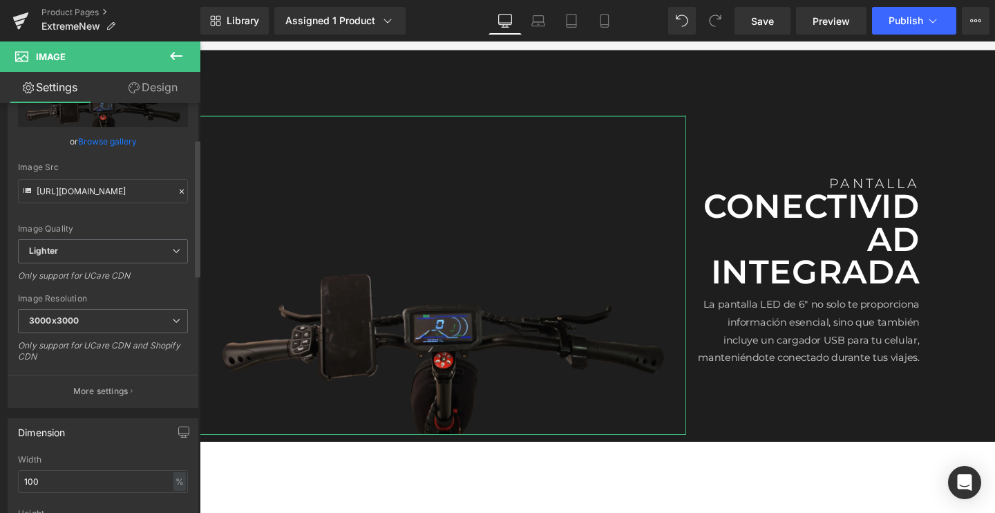
click at [117, 142] on link "Browse gallery" at bounding box center [107, 141] width 59 height 24
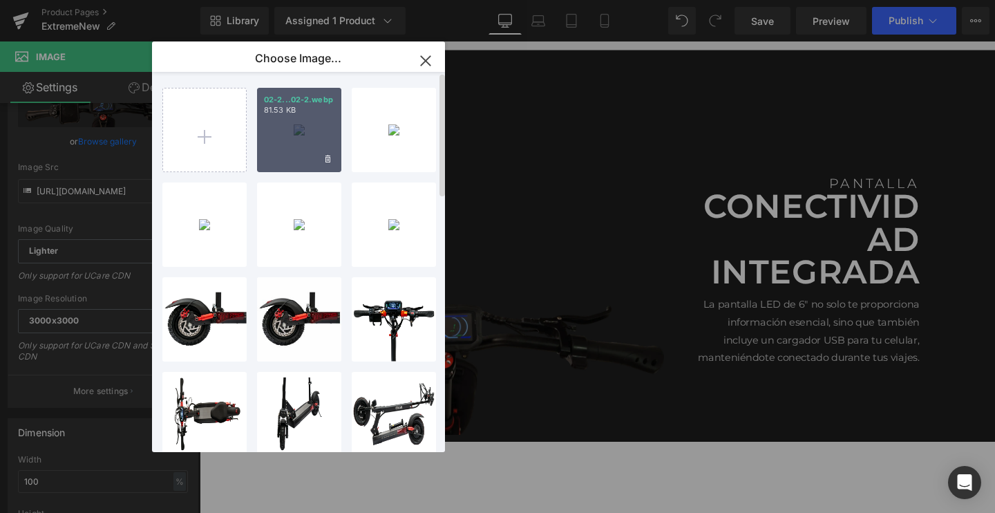
click at [298, 133] on div "02-2...02-2.webp 81.53 KB" at bounding box center [299, 130] width 84 height 84
type input "[URL][DOMAIN_NAME]"
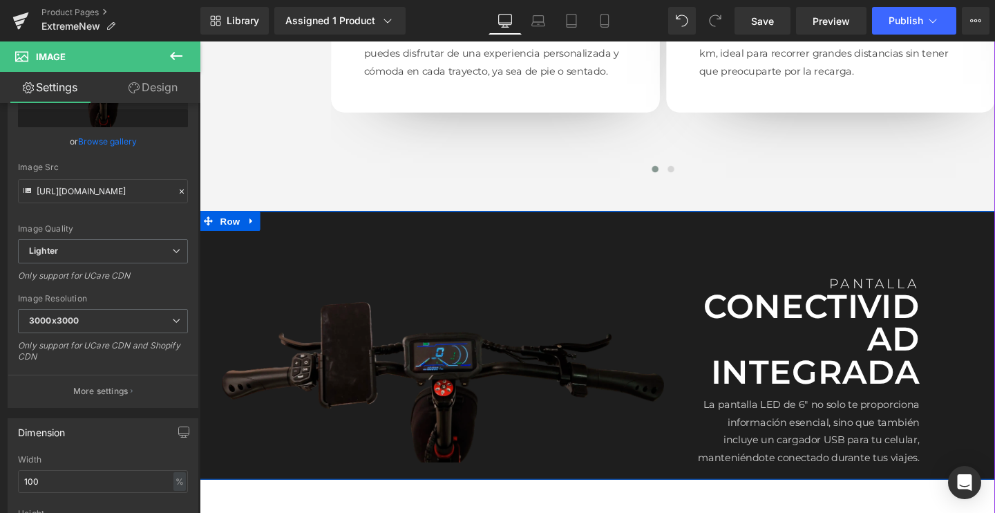
scroll to position [1647, 0]
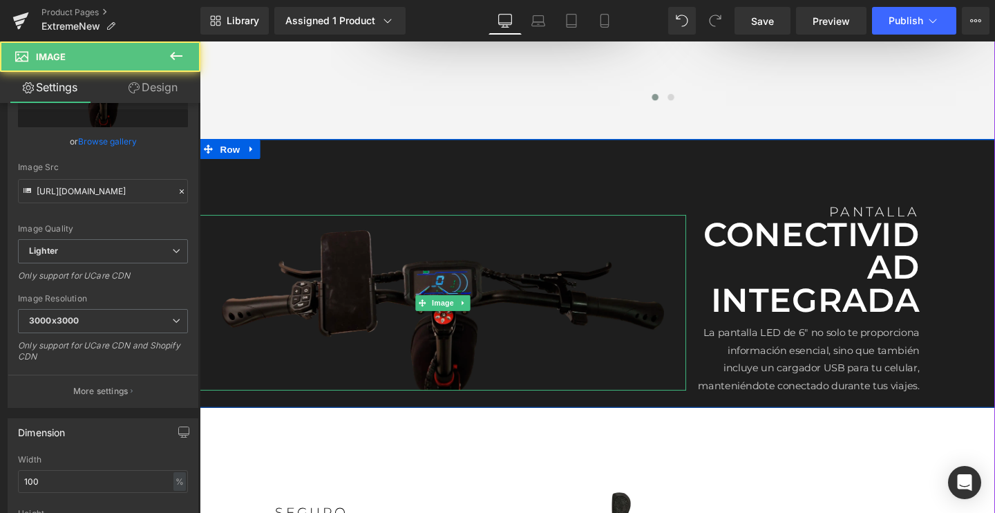
click at [465, 320] on div "Image" at bounding box center [455, 316] width 511 height 185
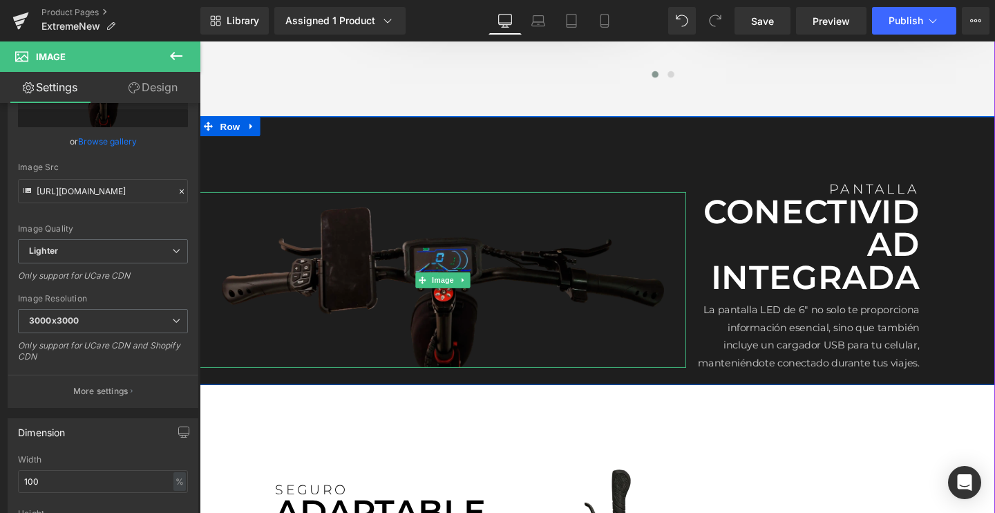
scroll to position [1673, 0]
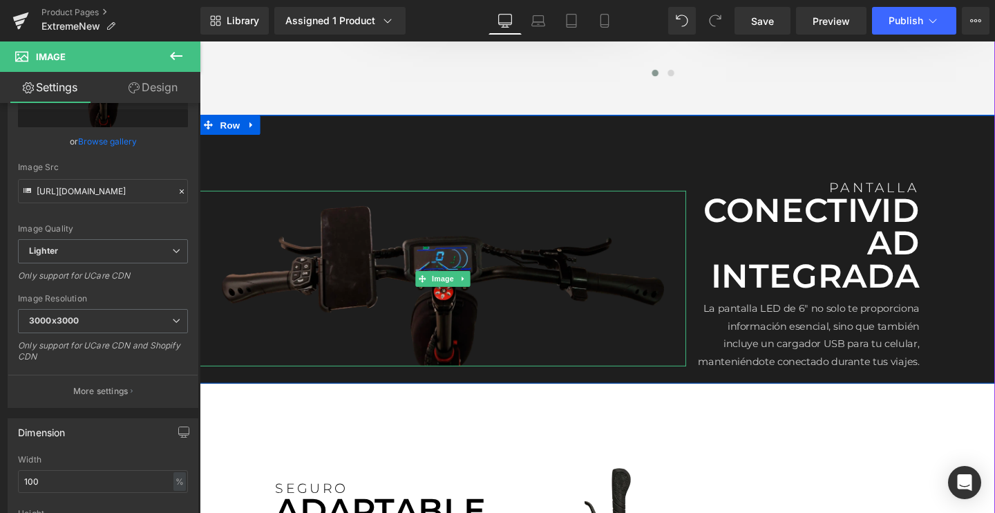
click at [484, 358] on img at bounding box center [455, 290] width 511 height 185
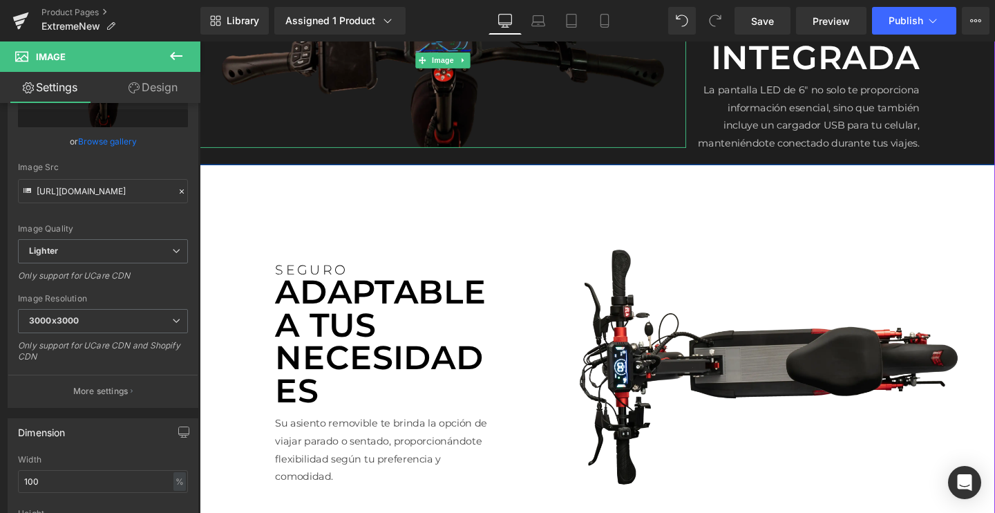
scroll to position [1921, 0]
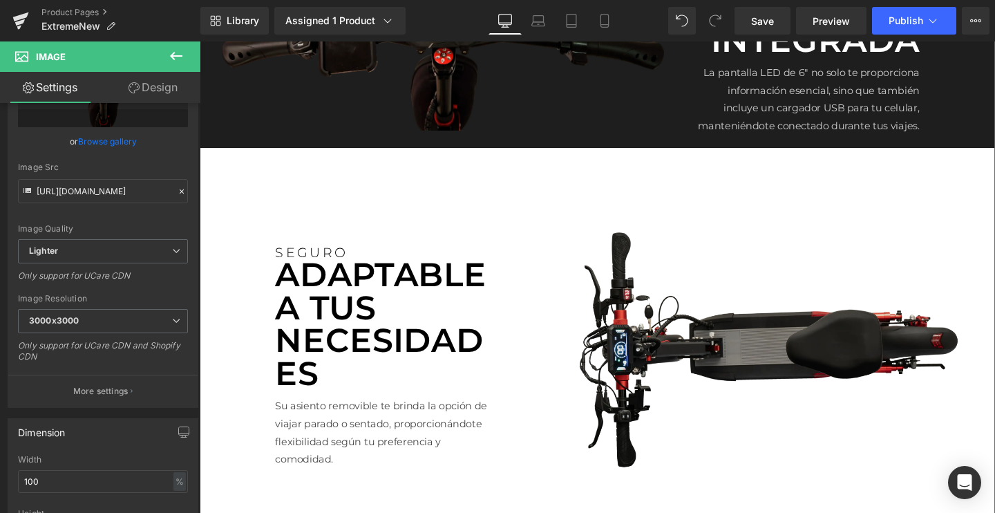
click at [743, 390] on img at bounding box center [779, 366] width 511 height 288
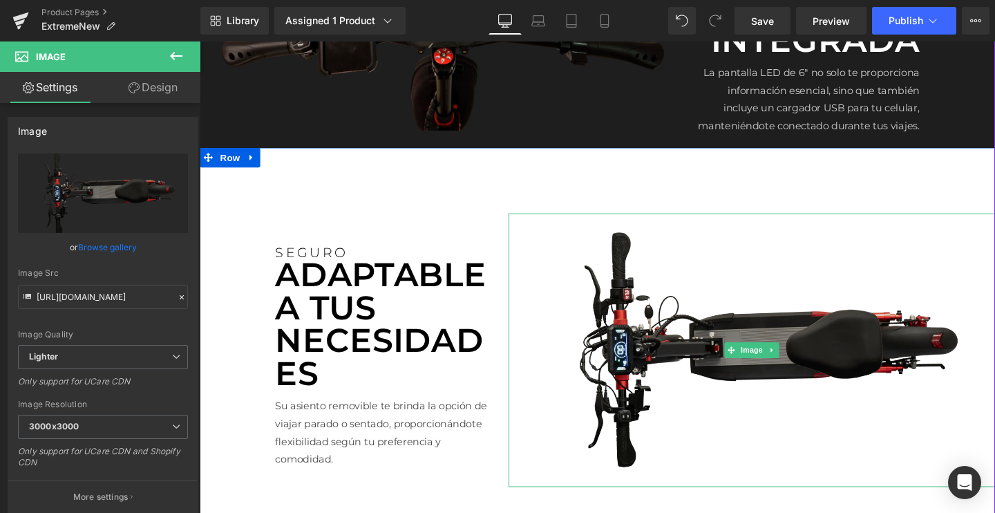
click at [737, 334] on img at bounding box center [779, 366] width 511 height 288
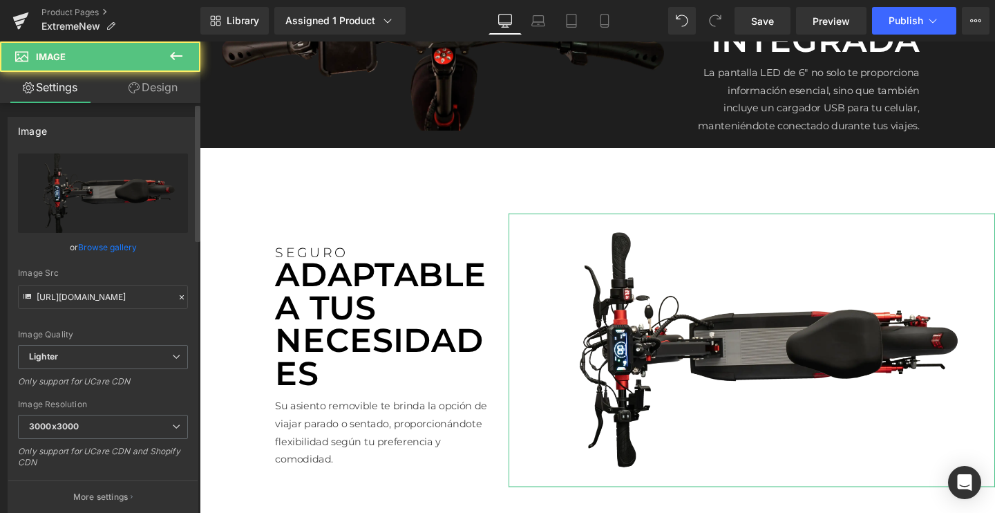
click at [108, 242] on link "Browse gallery" at bounding box center [107, 247] width 59 height 24
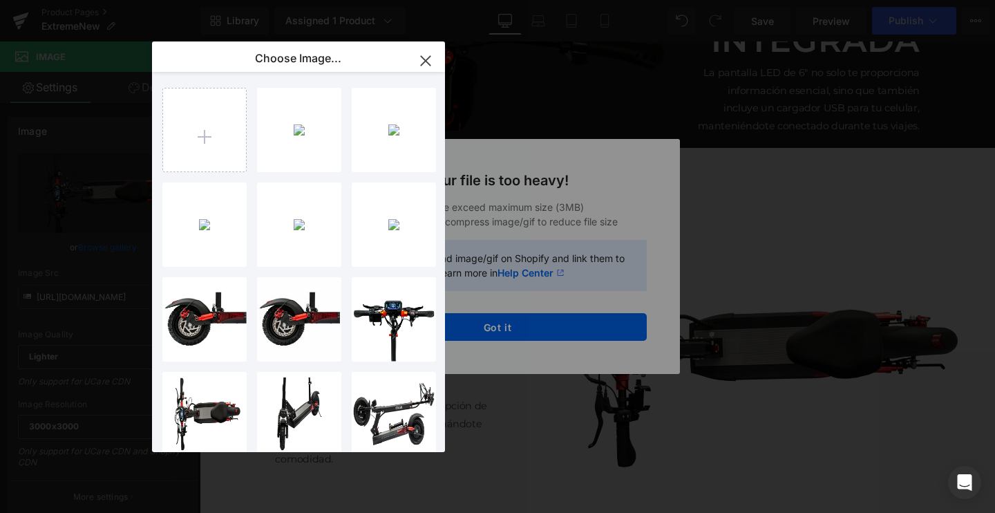
click at [516, 0] on div "Text Color Highlight Color #333333 Edit or remove link: Edit - Unlink - Cancel …" at bounding box center [497, 0] width 995 height 0
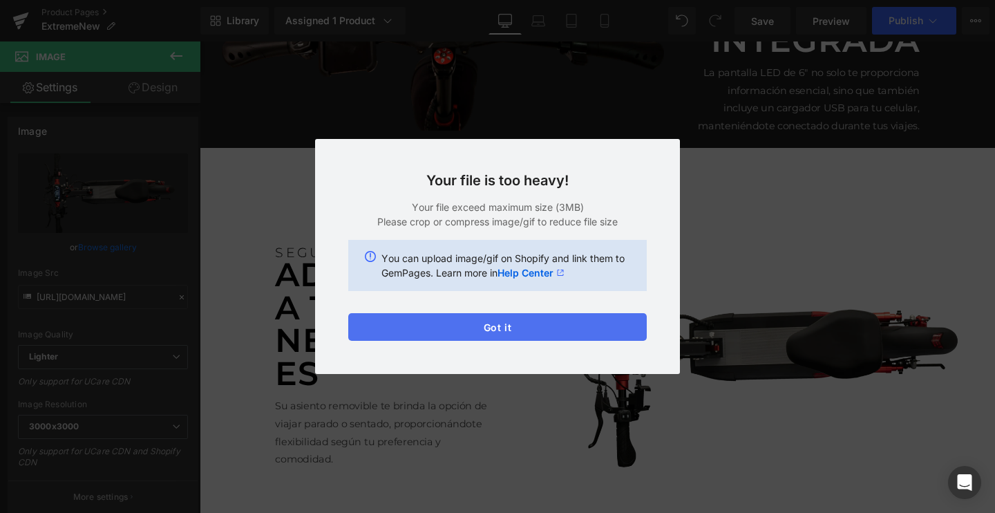
click at [573, 328] on button "Got it" at bounding box center [497, 327] width 298 height 28
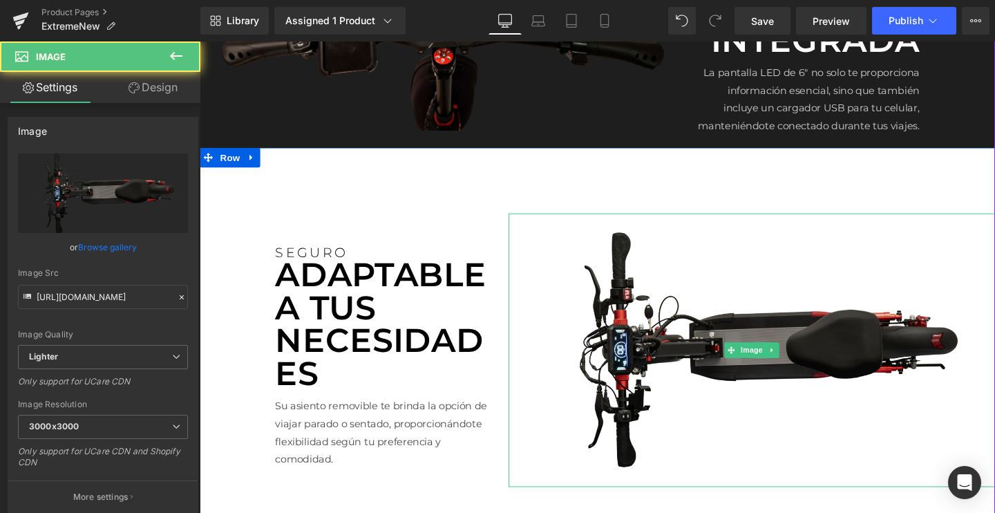
click at [737, 378] on img at bounding box center [779, 366] width 511 height 288
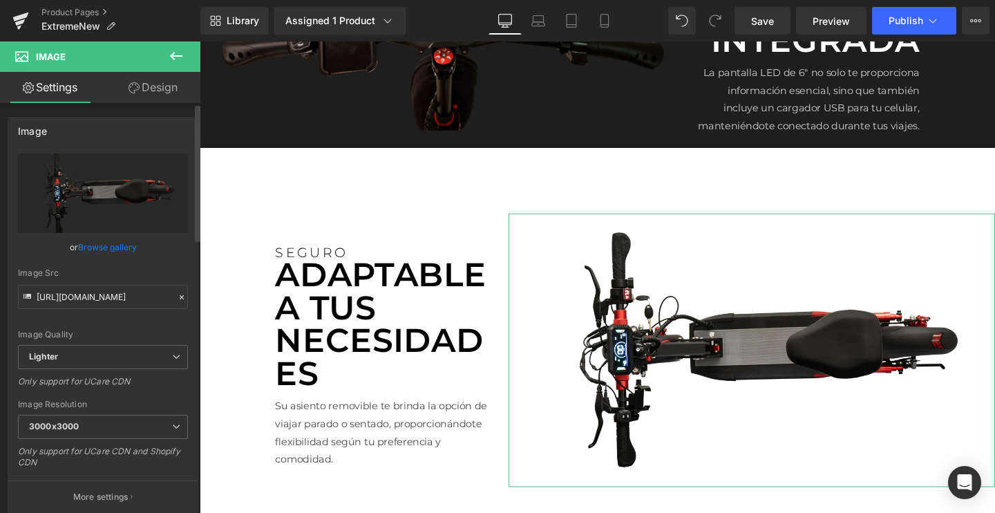
click at [101, 246] on link "Browse gallery" at bounding box center [107, 247] width 59 height 24
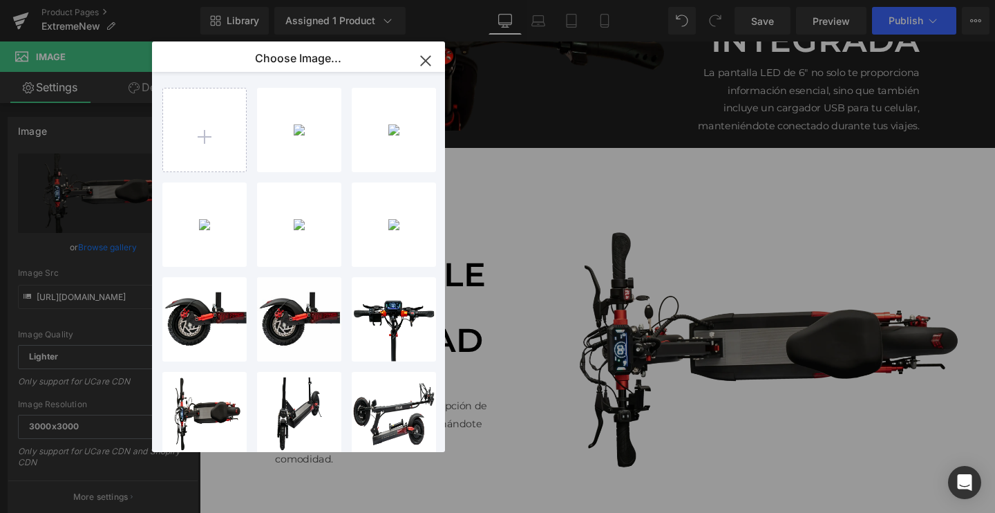
type input "C:\fakepath\06-2.webp"
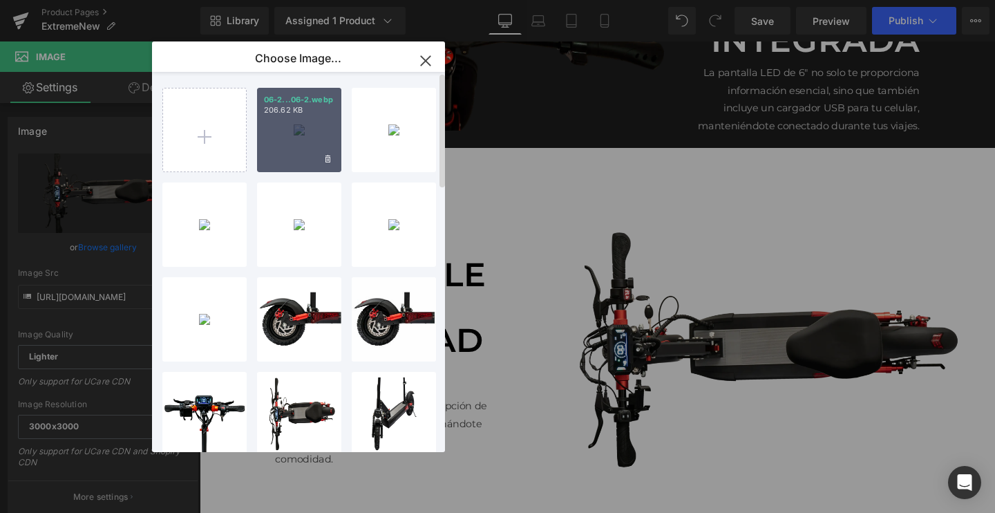
click at [292, 131] on div "06-2...06-2.webp 206.62 KB" at bounding box center [299, 130] width 84 height 84
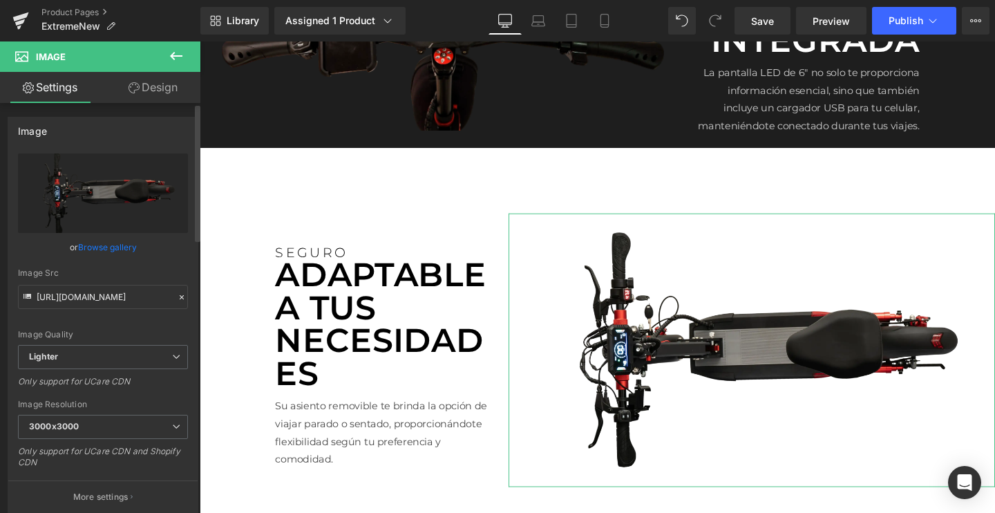
click at [111, 246] on link "Browse gallery" at bounding box center [107, 247] width 59 height 24
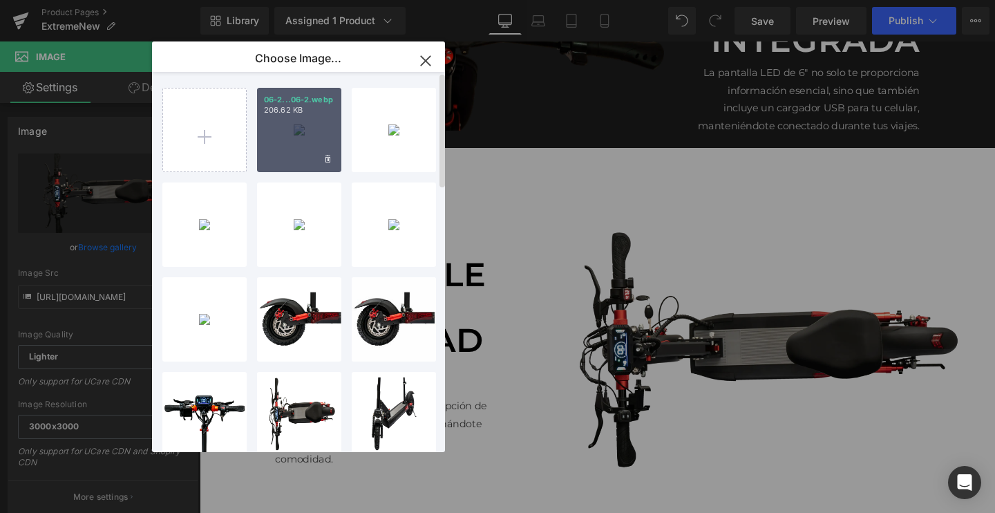
click at [287, 147] on div "06-2...06-2.webp 206.62 KB" at bounding box center [299, 130] width 84 height 84
type input "[URL][DOMAIN_NAME]"
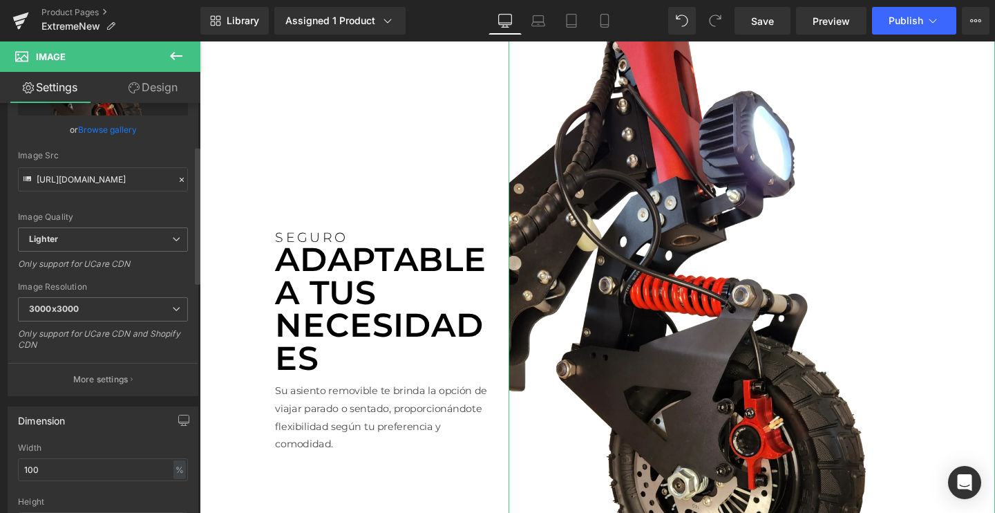
scroll to position [127, 0]
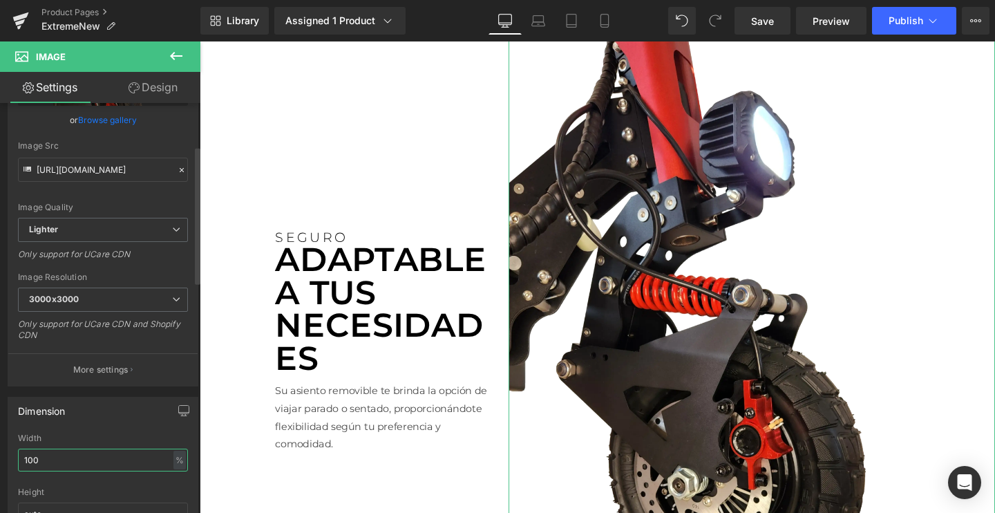
click at [55, 457] on input "100" at bounding box center [103, 459] width 170 height 23
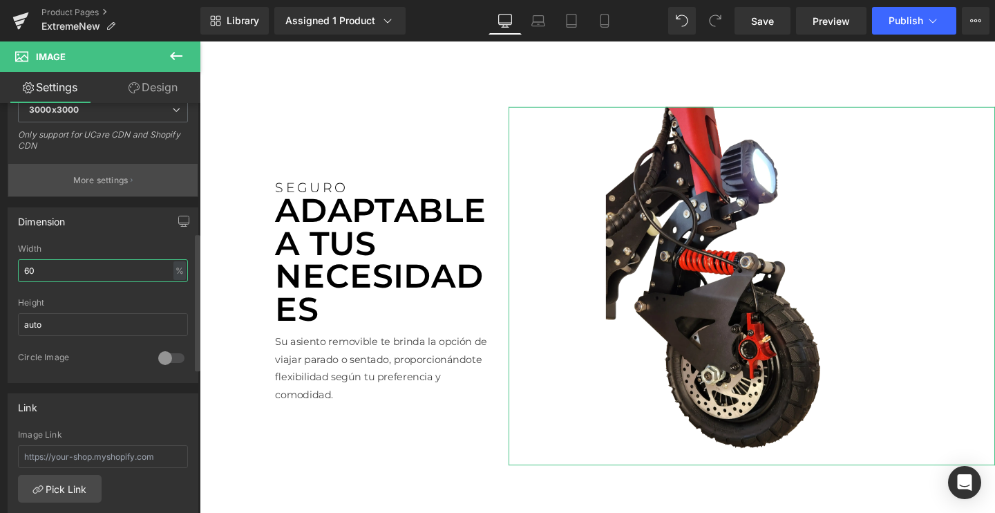
scroll to position [421, 0]
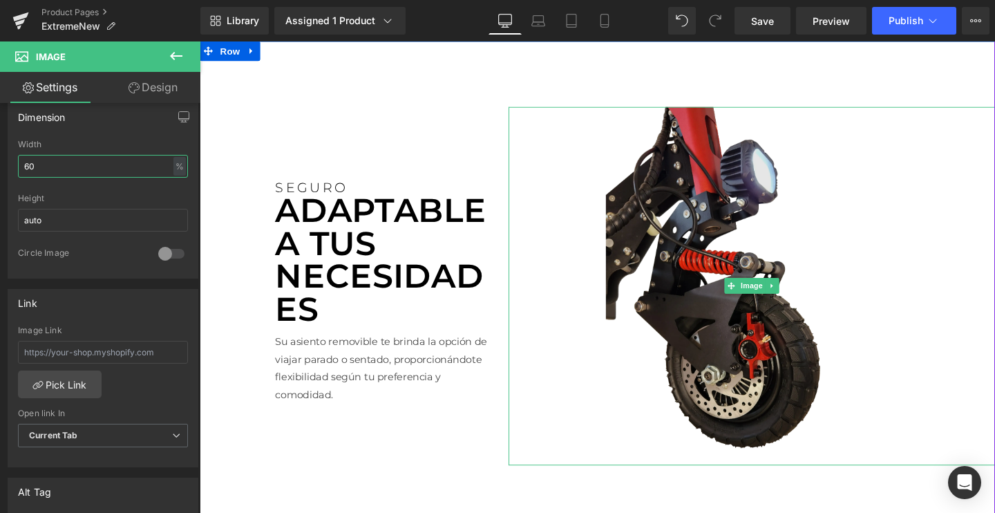
type input "60"
click at [719, 281] on img at bounding box center [780, 299] width 307 height 377
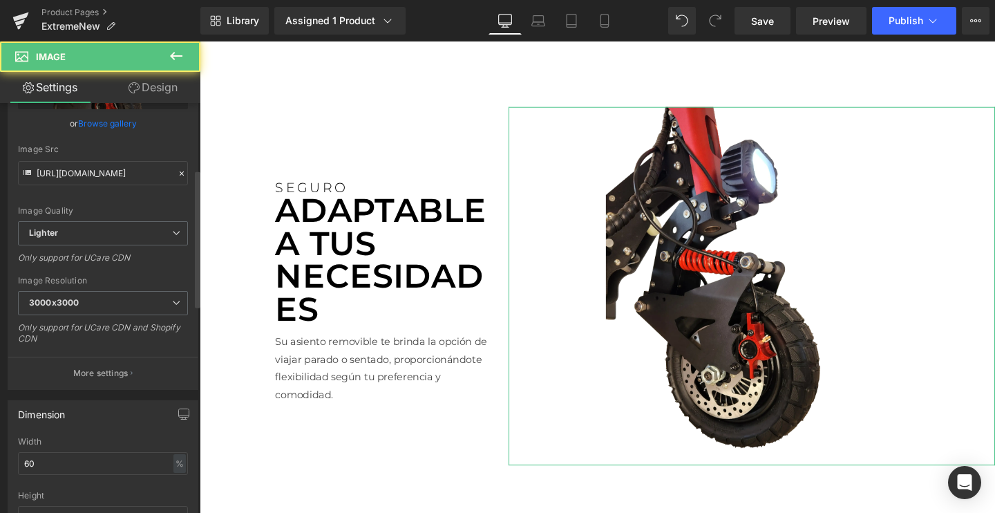
scroll to position [12, 0]
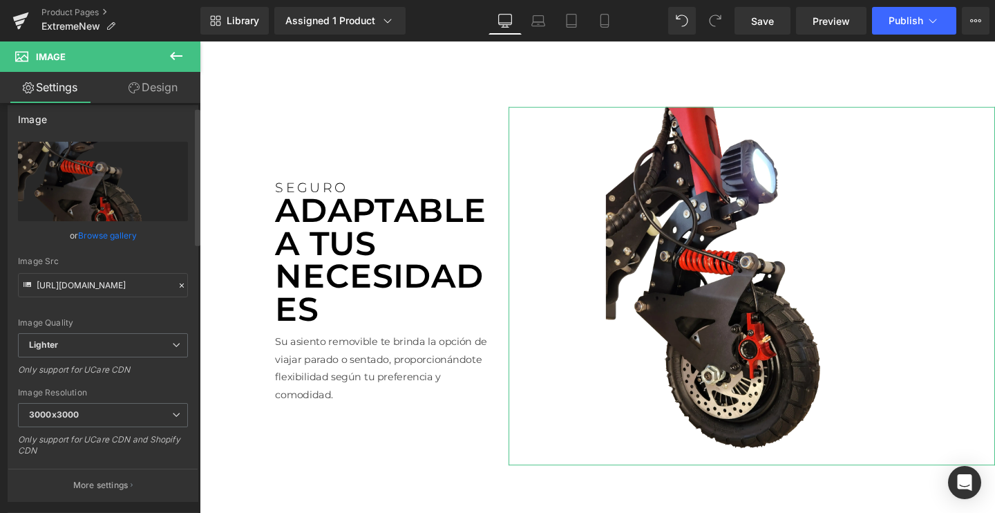
click at [108, 233] on link "Browse gallery" at bounding box center [107, 235] width 59 height 24
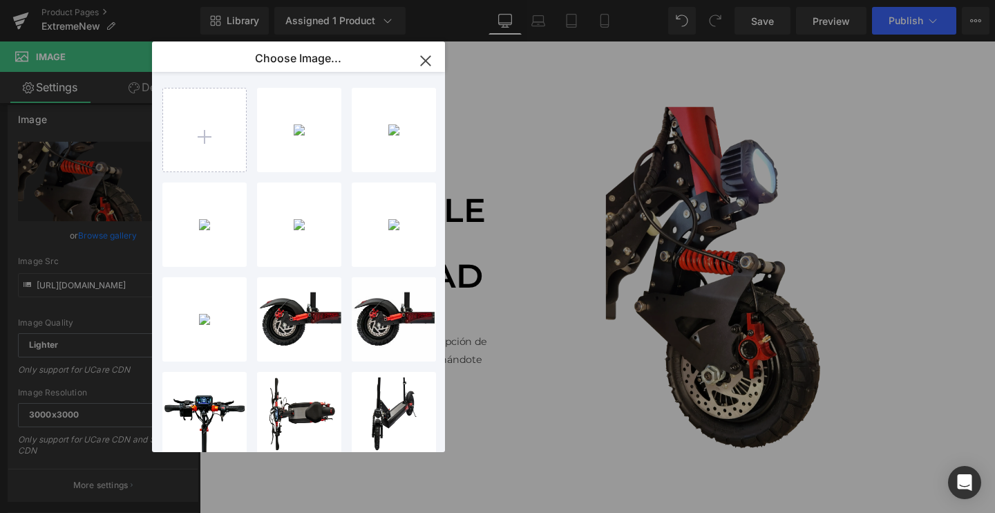
type input "C:\fakepath\06-2.webp"
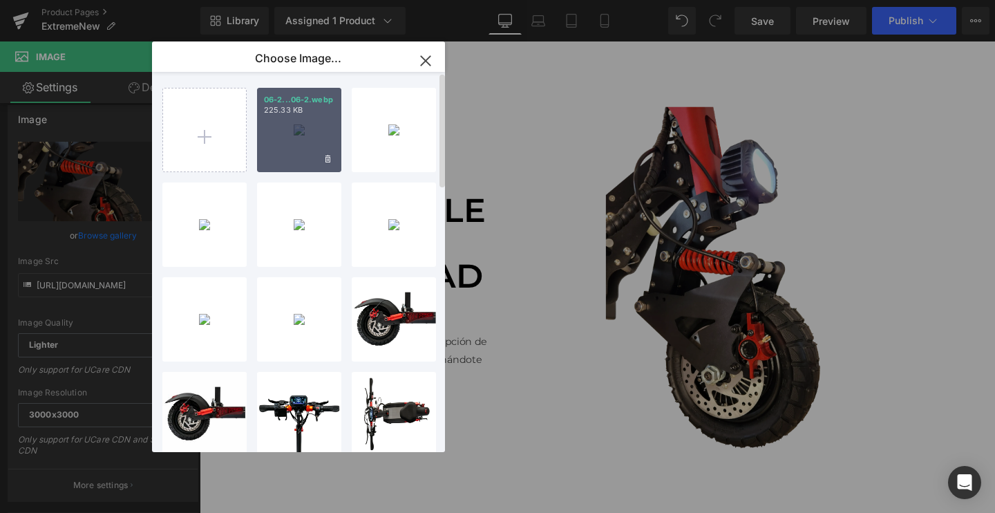
click at [317, 130] on div "06-2...06-2.webp 225.33 KB" at bounding box center [299, 130] width 84 height 84
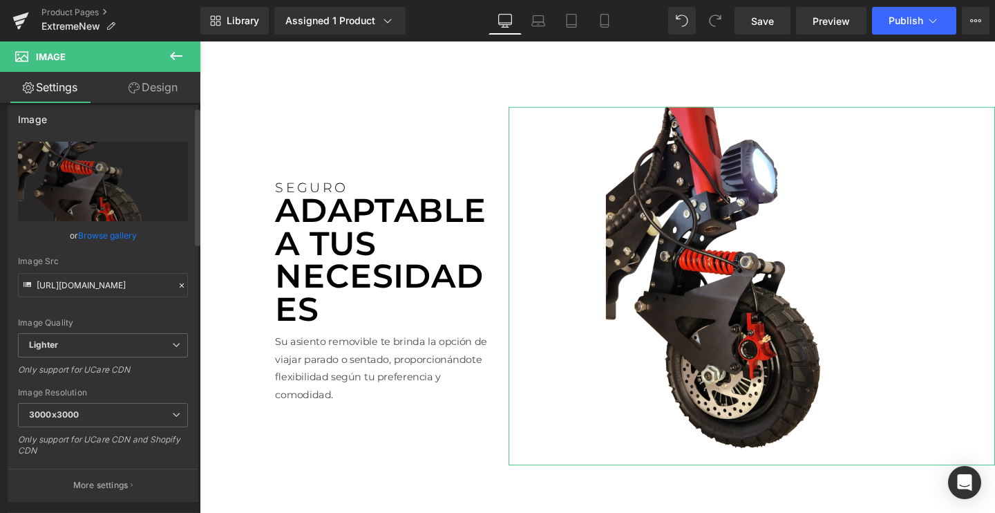
click at [106, 236] on link "Browse gallery" at bounding box center [107, 235] width 59 height 24
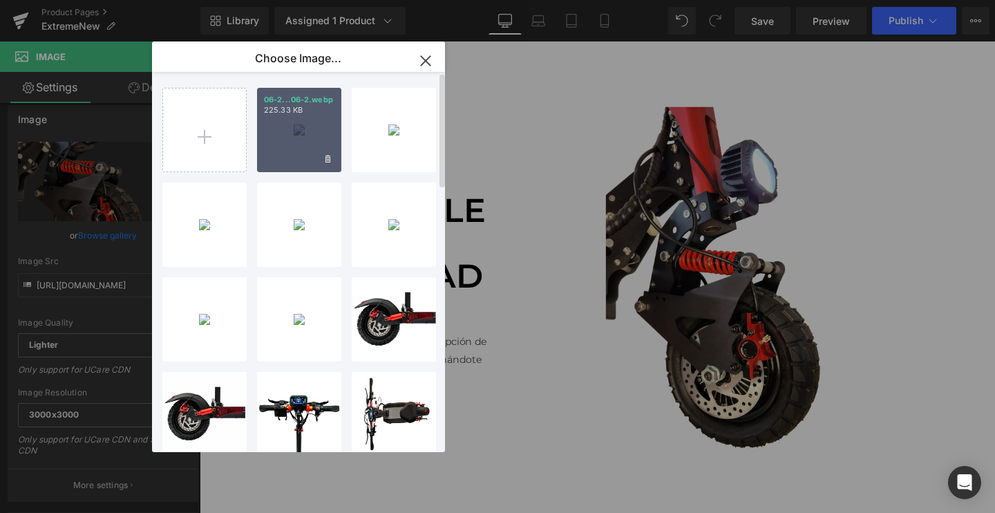
click at [305, 146] on div "06-2...06-2.webp 225.33 KB" at bounding box center [299, 130] width 84 height 84
type input "[URL][DOMAIN_NAME]"
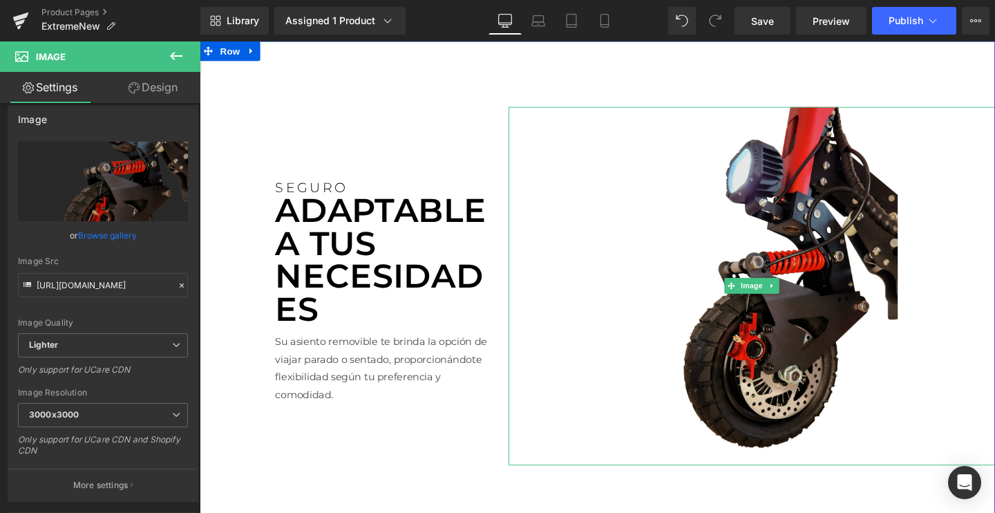
click at [924, 267] on img at bounding box center [780, 299] width 307 height 377
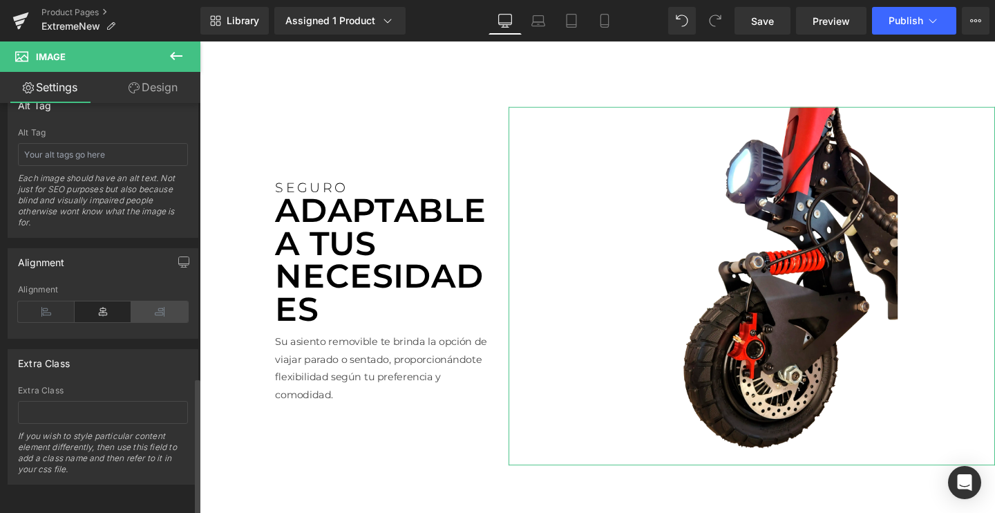
scroll to position [817, 0]
click at [153, 304] on icon at bounding box center [159, 311] width 57 height 21
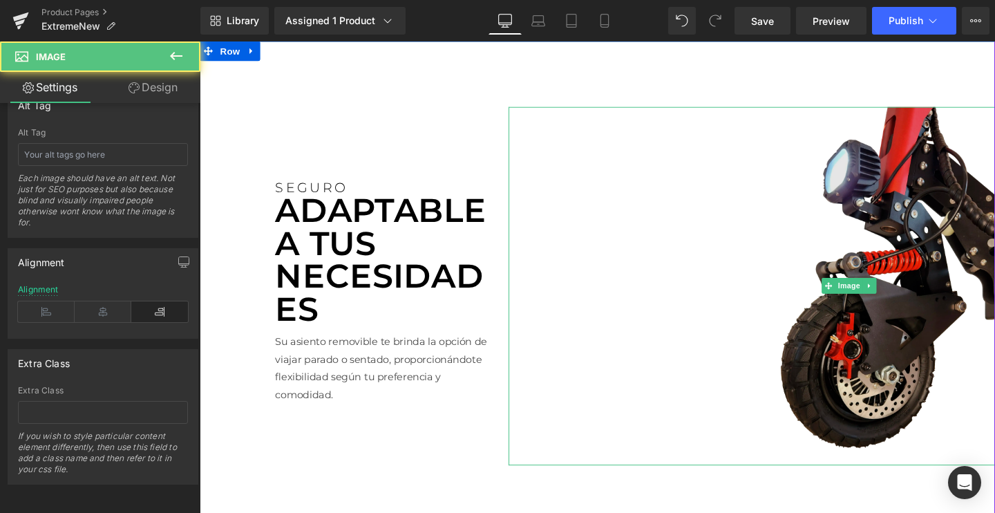
click at [813, 276] on img at bounding box center [882, 299] width 307 height 377
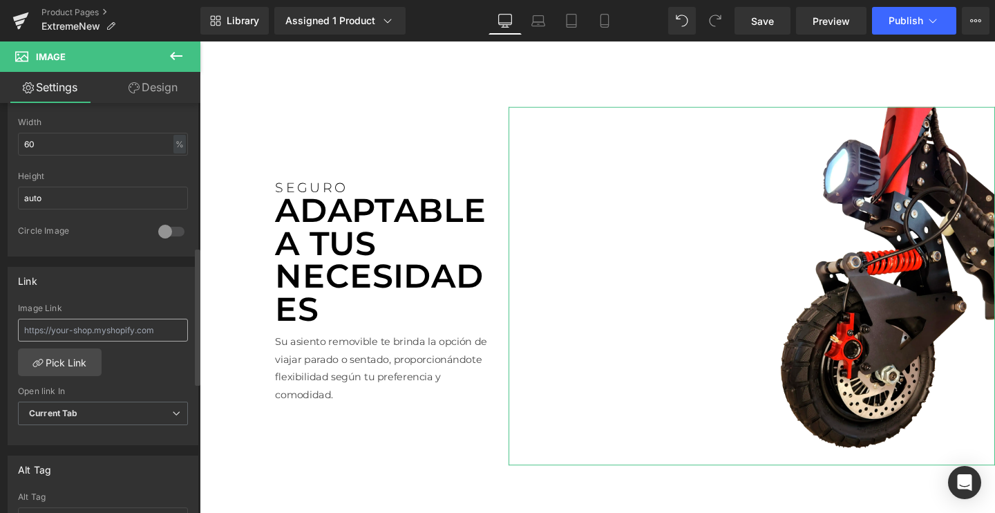
scroll to position [287, 0]
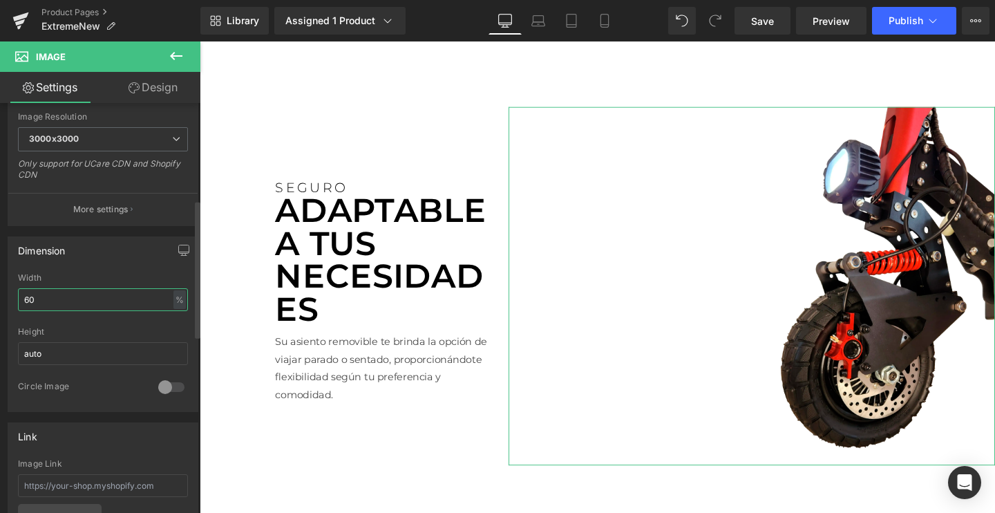
click at [63, 308] on input "60" at bounding box center [103, 299] width 170 height 23
type input "80"
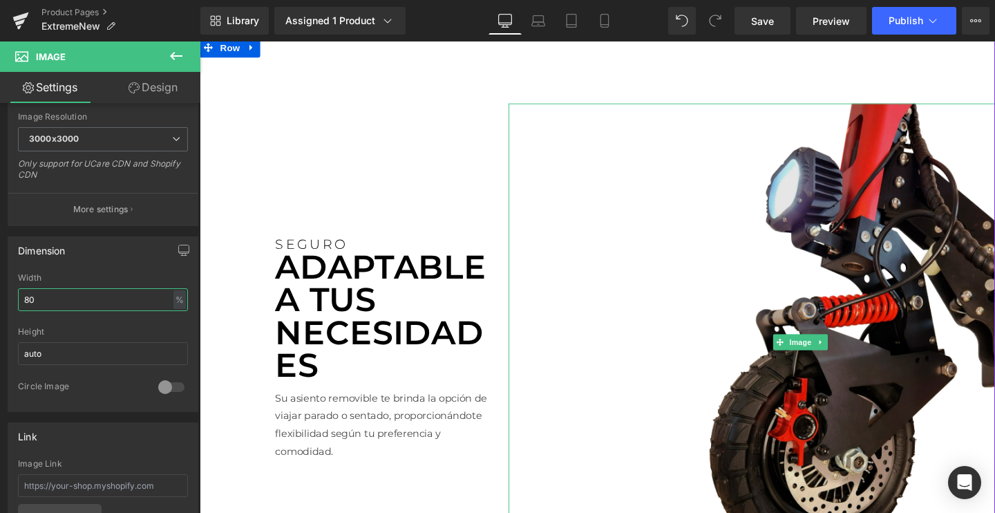
scroll to position [2016, 0]
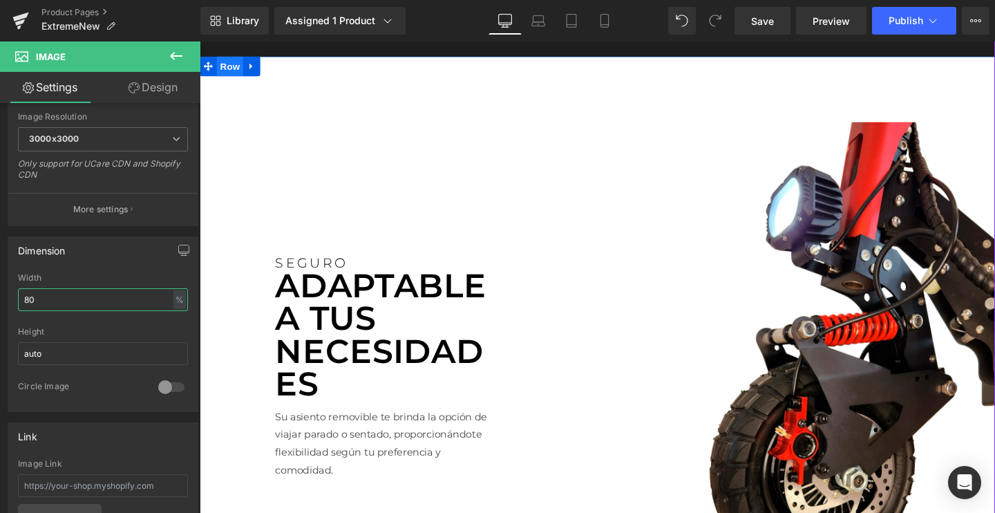
click at [234, 78] on span "Row" at bounding box center [232, 67] width 28 height 21
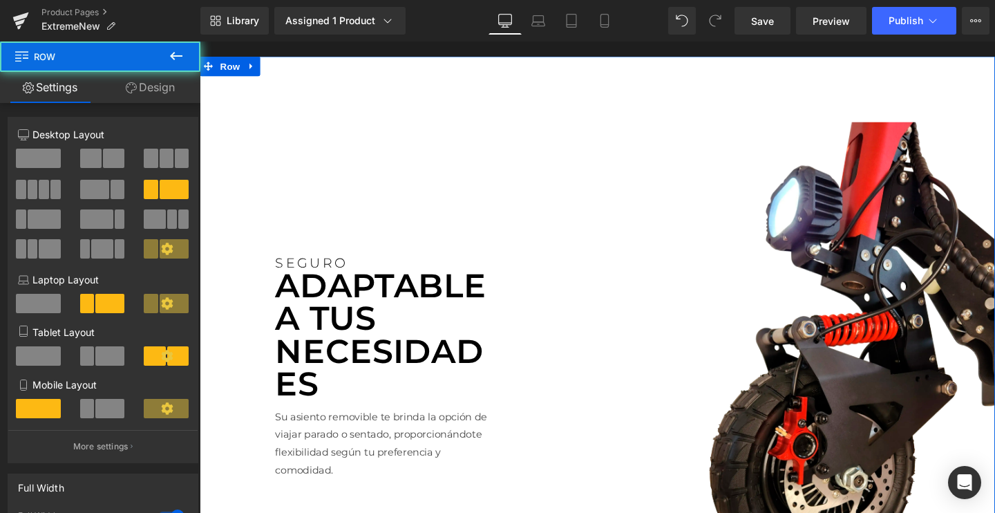
click at [154, 90] on link "Design" at bounding box center [150, 87] width 100 height 31
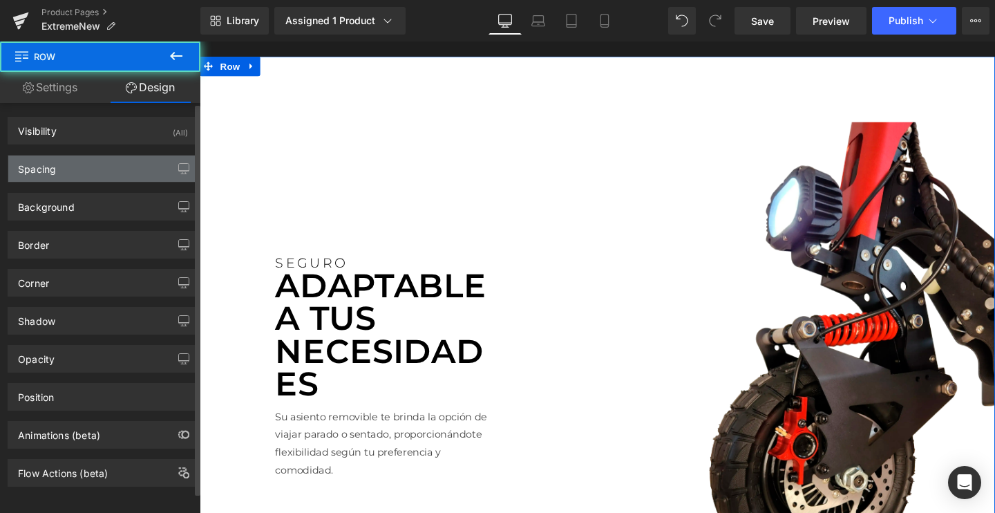
type input "0"
type input "100"
type input "0"
type input "100"
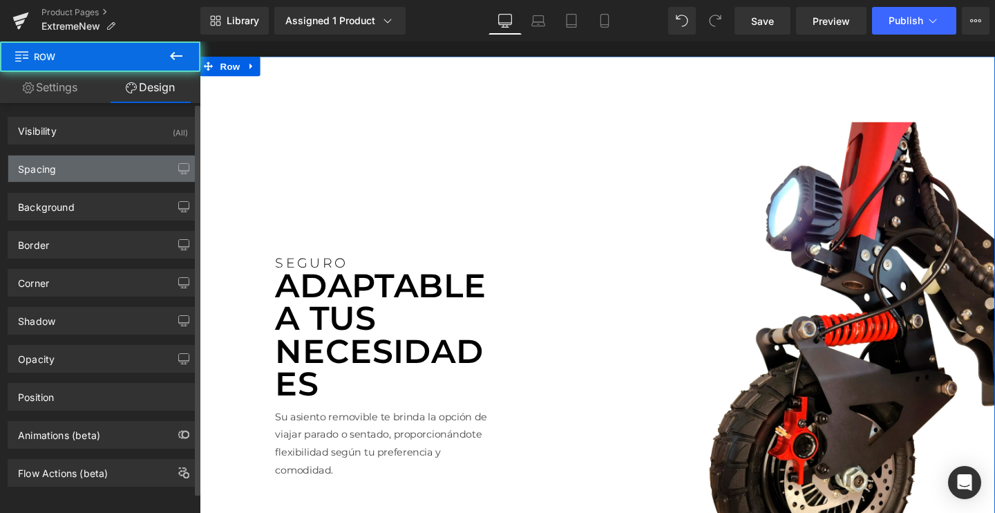
type input "100"
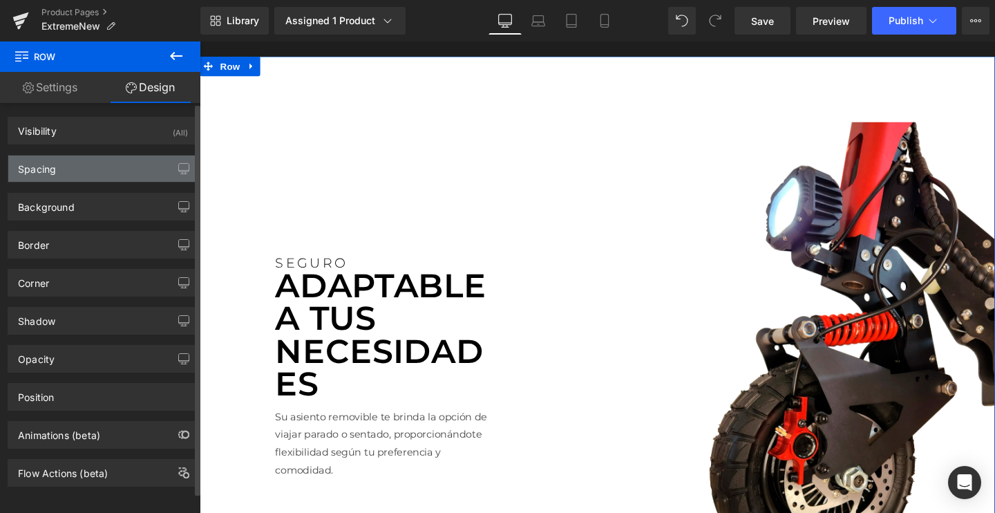
click at [78, 172] on div "Spacing" at bounding box center [102, 168] width 189 height 26
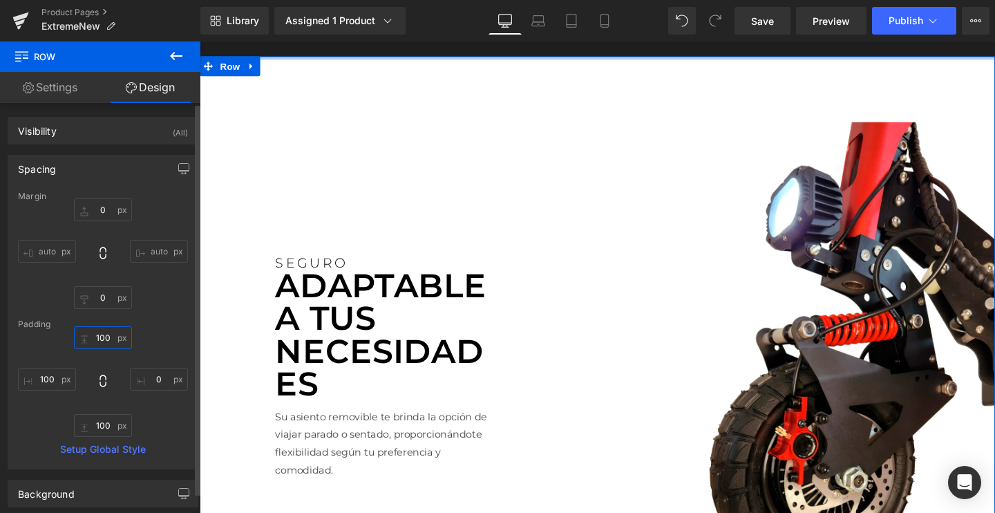
click at [108, 339] on input "100" at bounding box center [103, 337] width 58 height 23
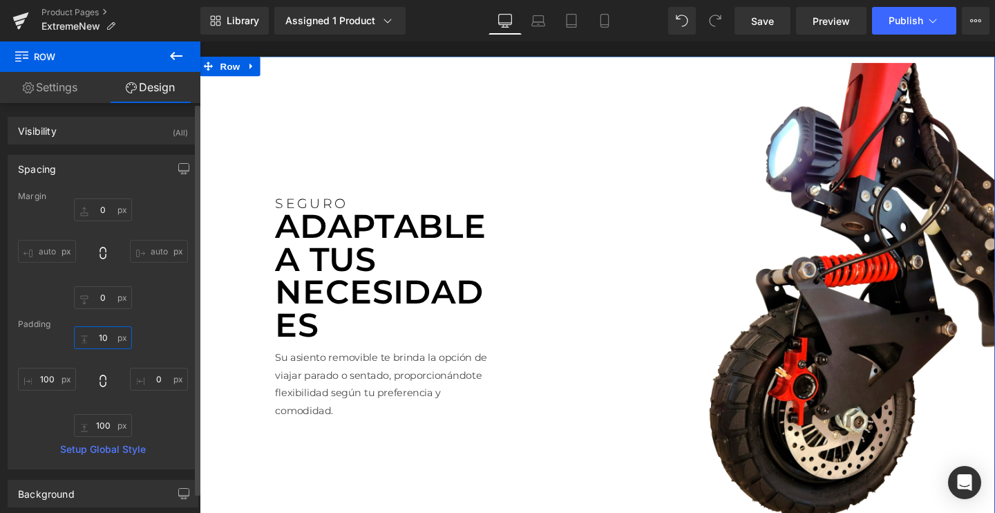
type input "1"
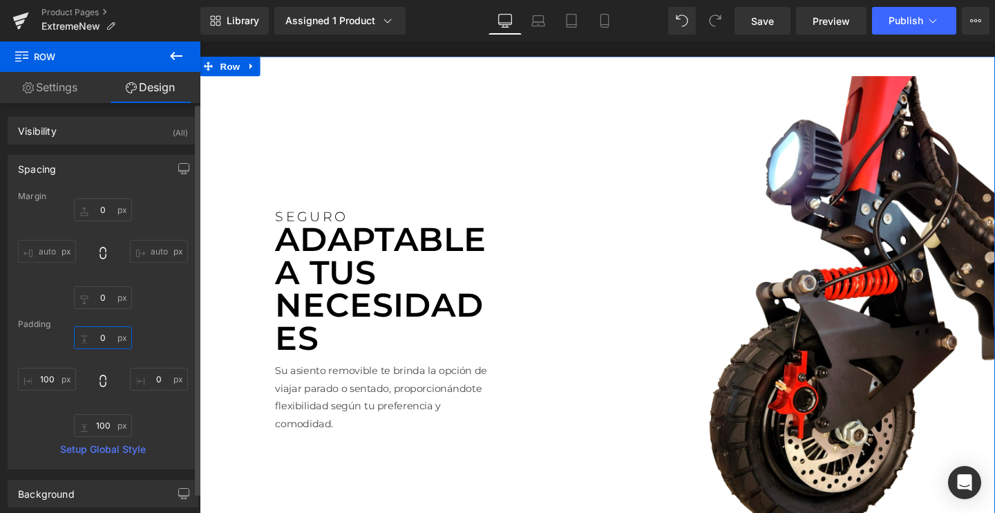
type input "0"
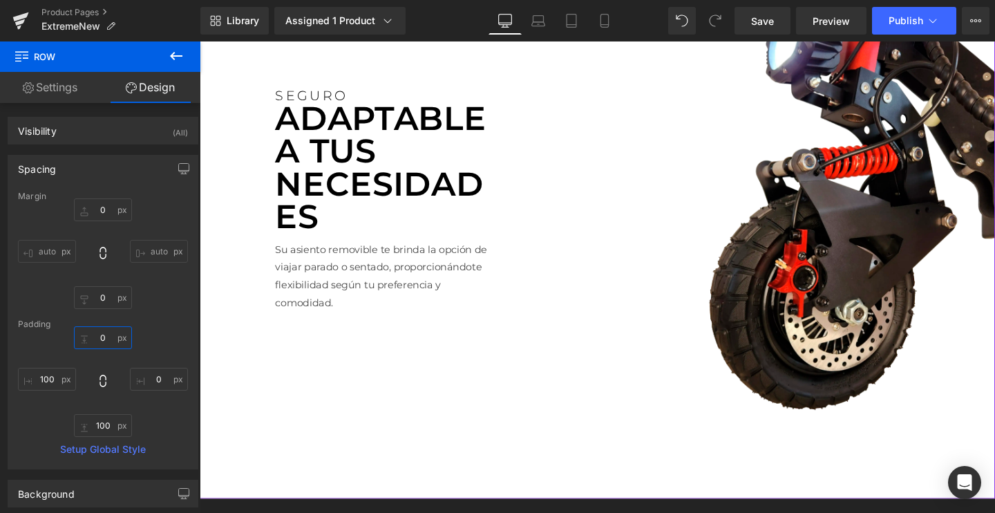
scroll to position [2156, 0]
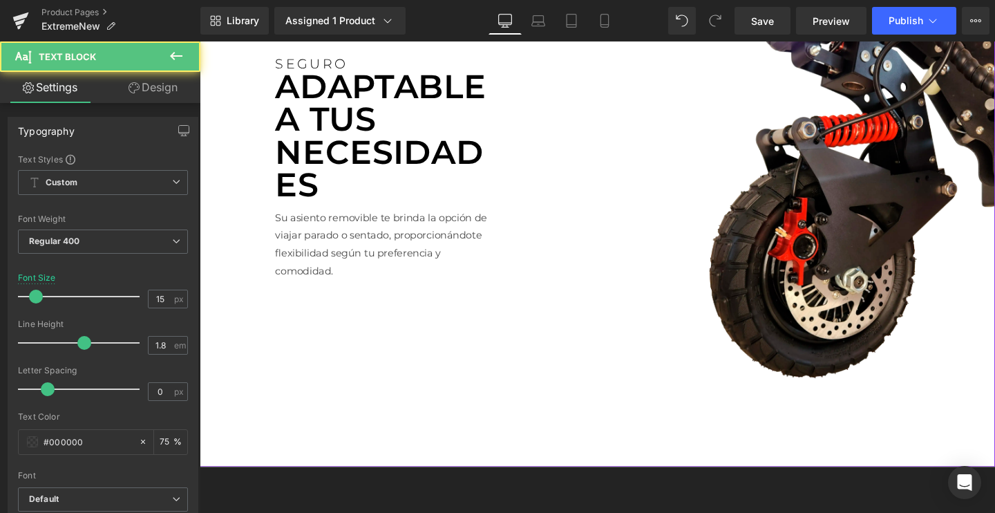
click at [379, 269] on div "Su asiento removible te brinda la opción de viajar parado o sentado, proporcion…" at bounding box center [396, 251] width 235 height 82
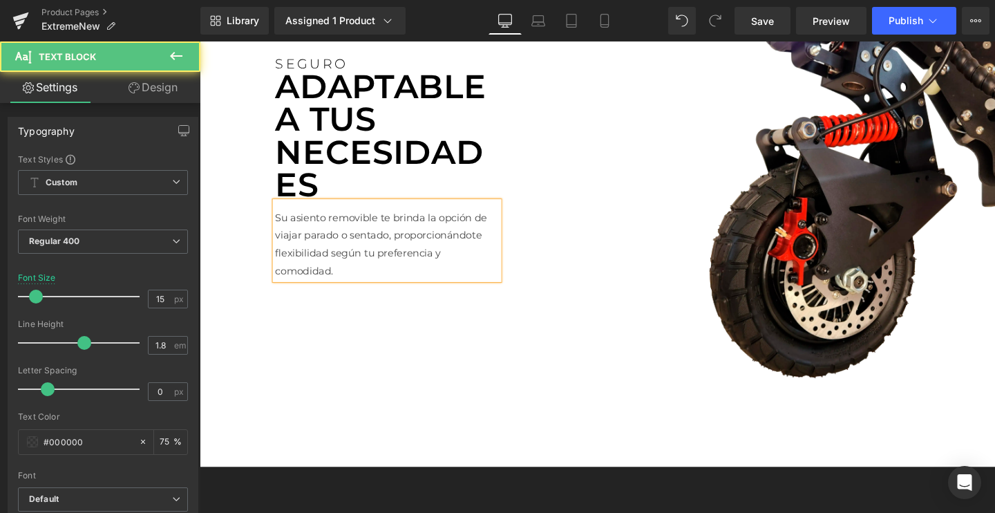
click at [379, 269] on p "Su asiento removible te brinda la opción de viajar parado o sentado, proporcion…" at bounding box center [396, 254] width 235 height 75
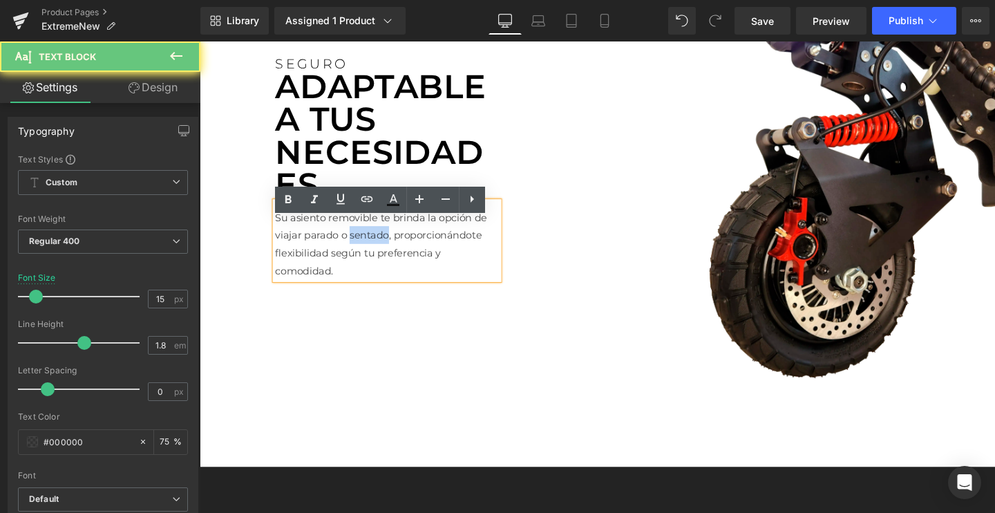
click at [379, 269] on p "Su asiento removible te brinda la opción de viajar parado o sentado, proporcion…" at bounding box center [396, 254] width 235 height 75
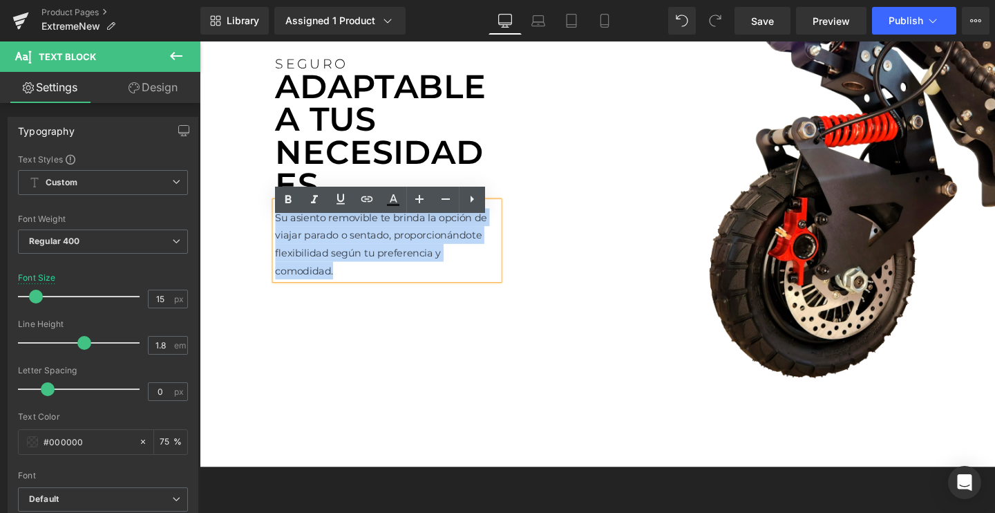
paste div
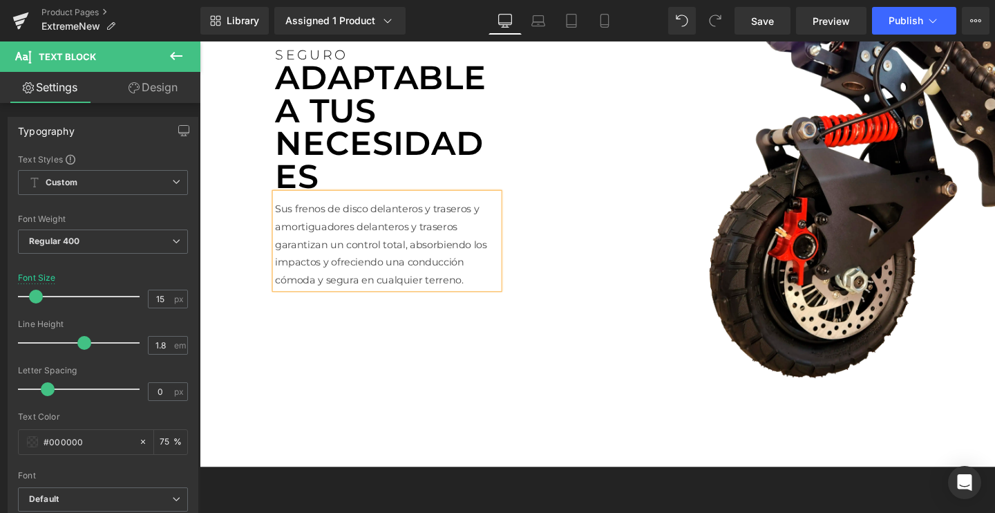
click at [340, 126] on p "ADAPTABLE A TUS NECESIDADES" at bounding box center [396, 132] width 235 height 138
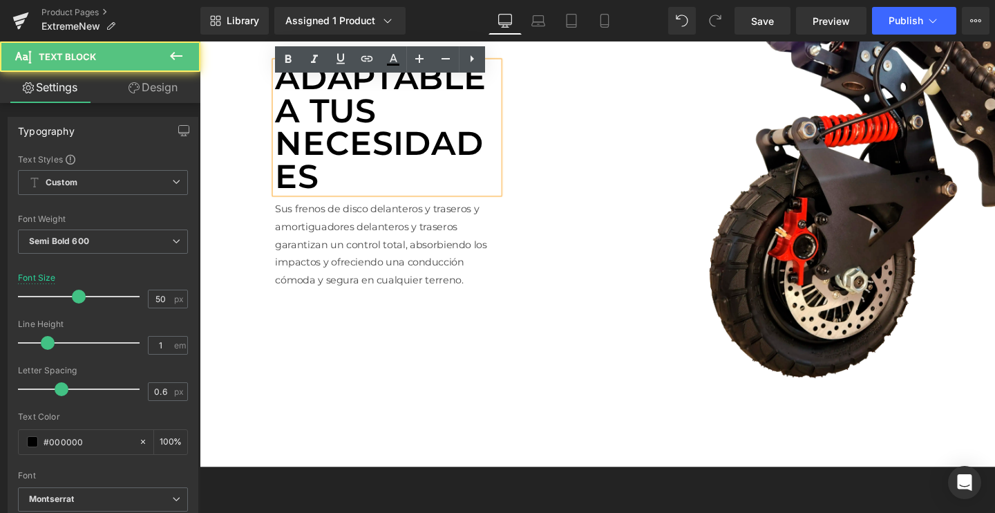
click at [340, 126] on p "ADAPTABLE A TUS NECESIDADES" at bounding box center [396, 132] width 235 height 138
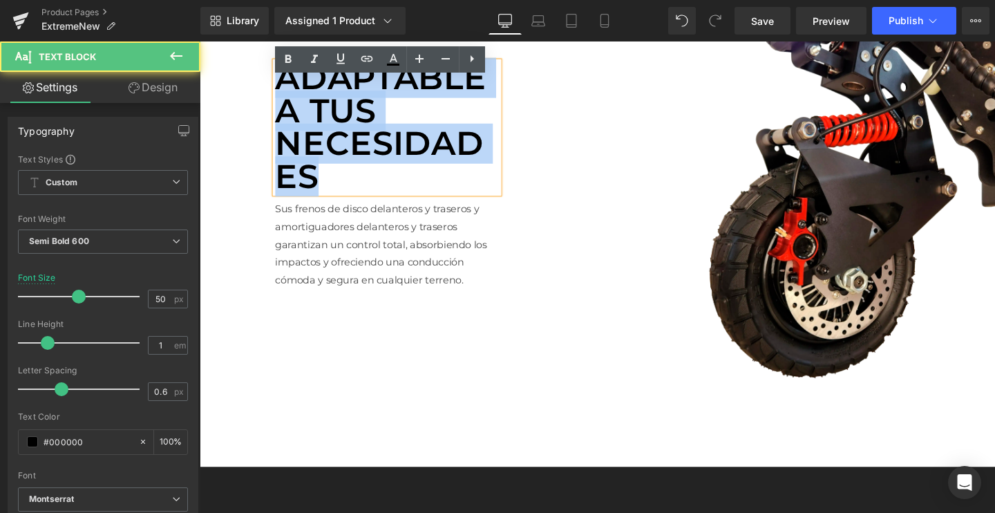
click at [340, 126] on p "ADAPTABLE A TUS NECESIDADES" at bounding box center [396, 132] width 235 height 138
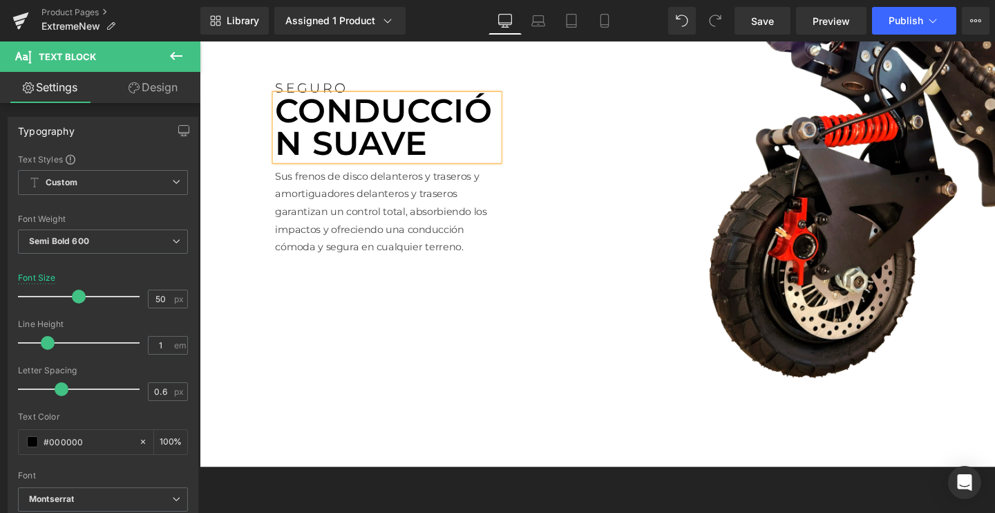
click at [319, 97] on p "SEGURO" at bounding box center [396, 91] width 235 height 14
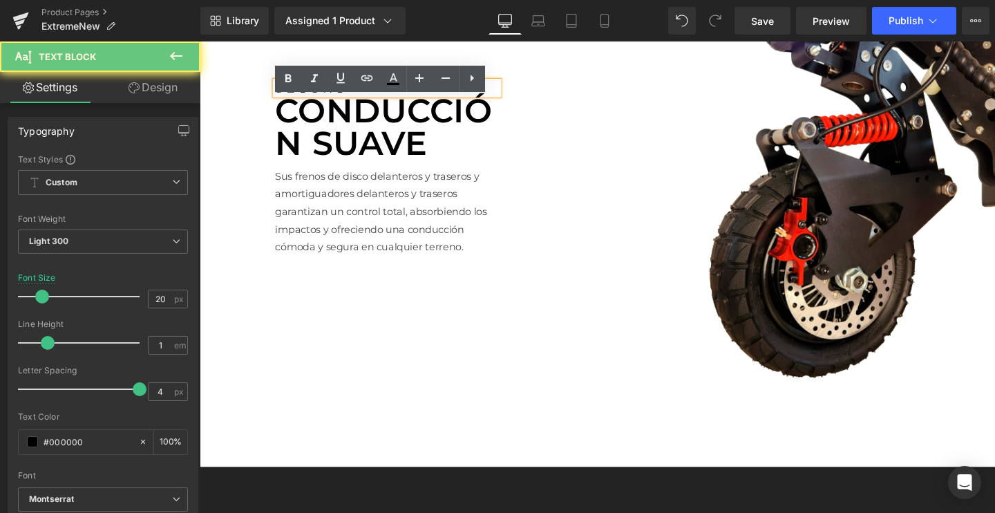
click at [319, 97] on p "SEGURO" at bounding box center [396, 91] width 235 height 14
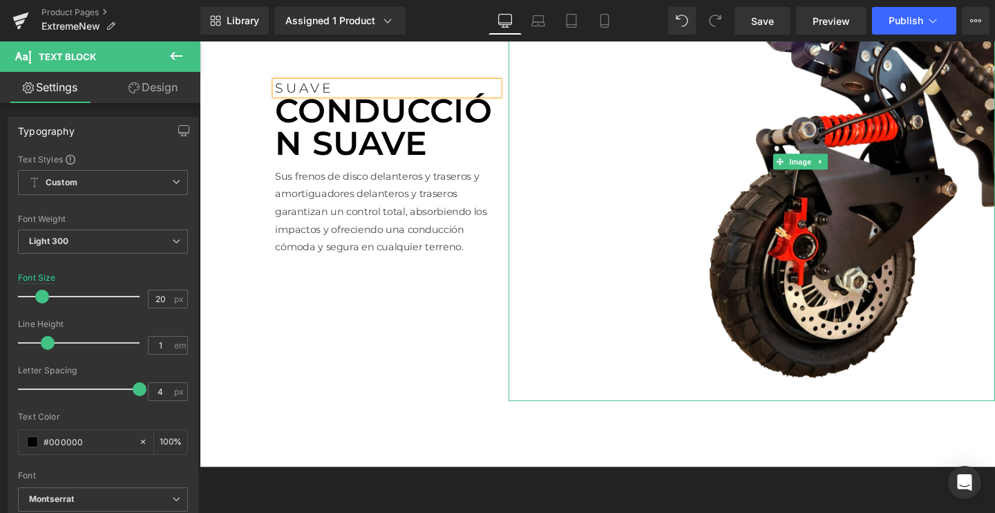
click at [611, 243] on div at bounding box center [779, 168] width 511 height 503
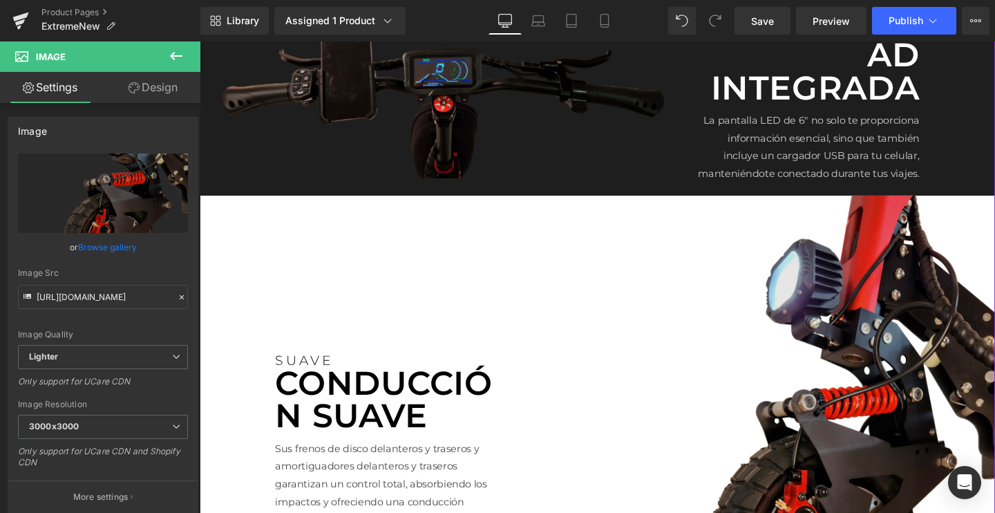
scroll to position [1756, 0]
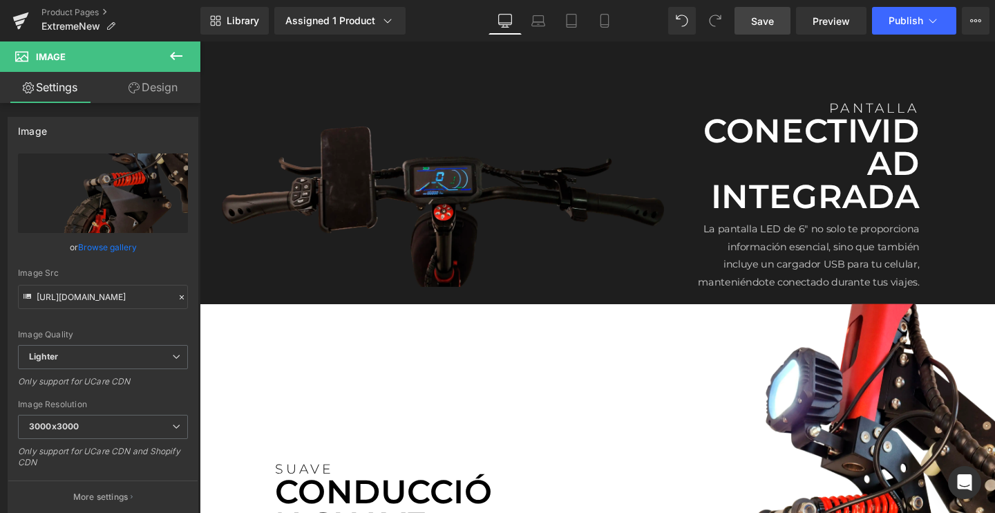
click at [750, 21] on link "Save" at bounding box center [762, 21] width 56 height 28
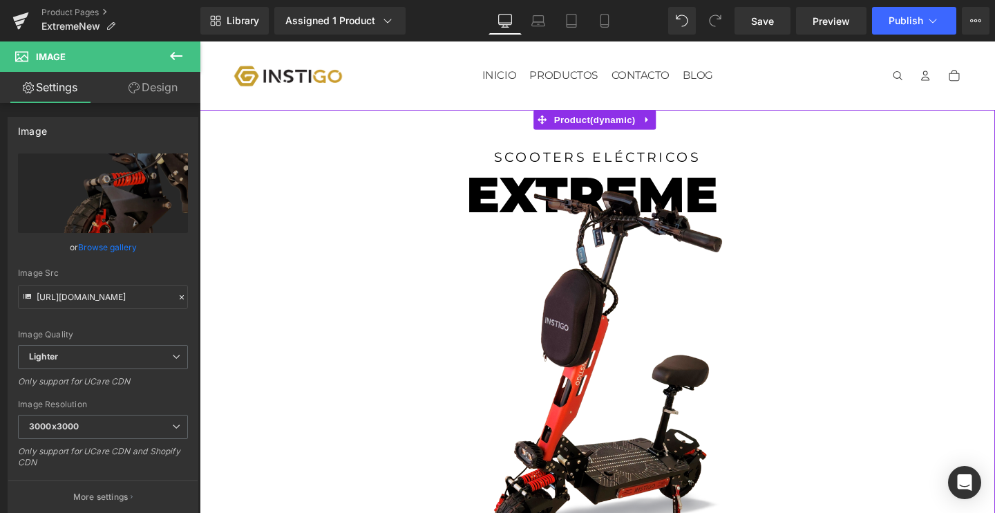
scroll to position [0, 0]
